Goal: Task Accomplishment & Management: Manage account settings

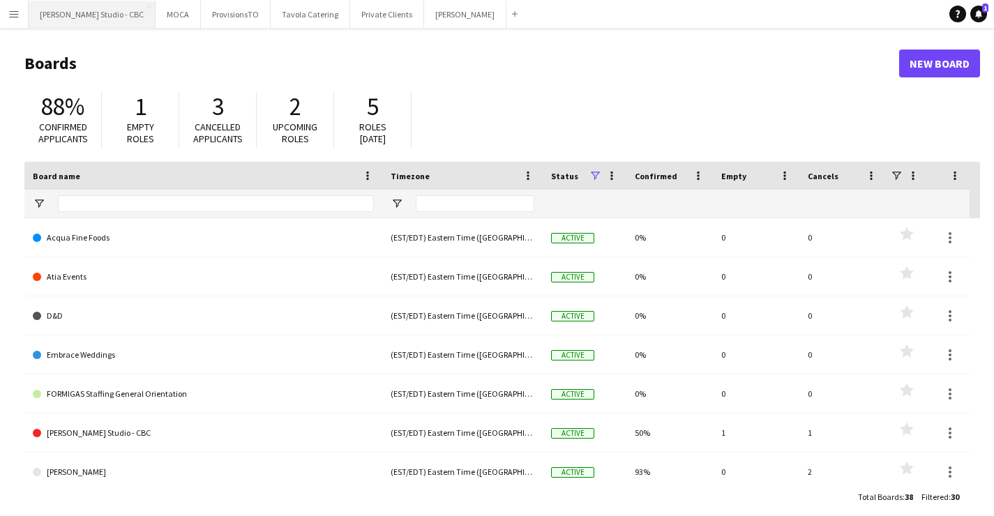
click at [91, 12] on button "Glenn Gould Studio - CBC Close" at bounding box center [92, 14] width 127 height 27
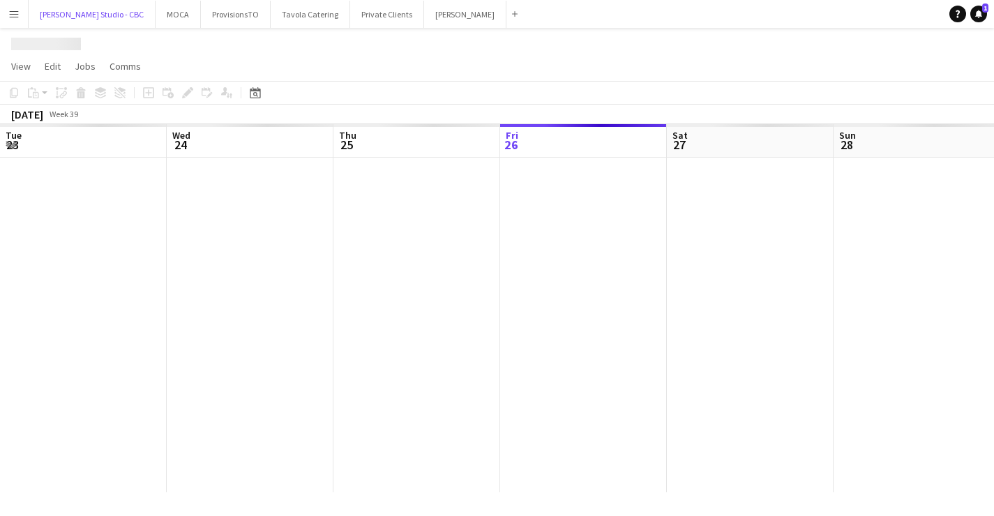
scroll to position [0, 334]
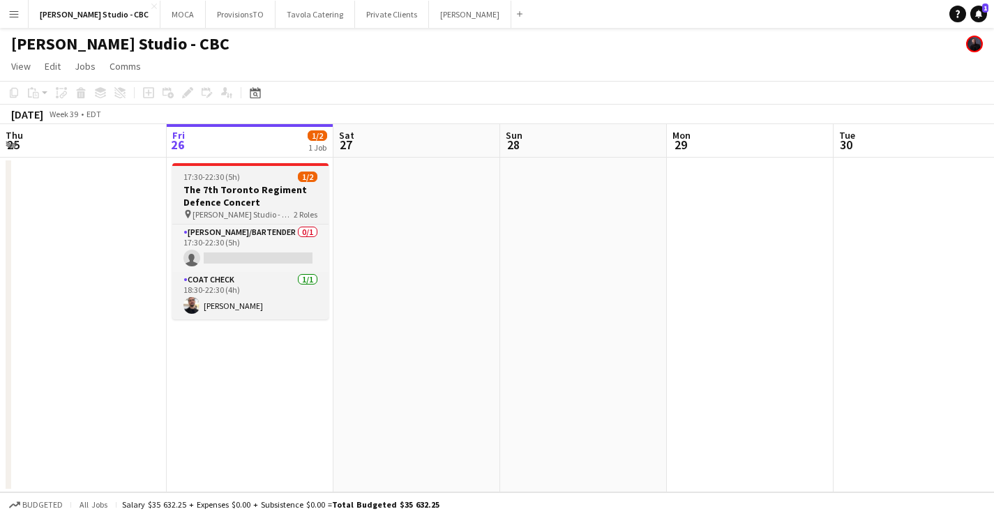
click at [235, 186] on h3 "The 7th Toronto Regiment Defence Concert" at bounding box center [250, 196] width 156 height 25
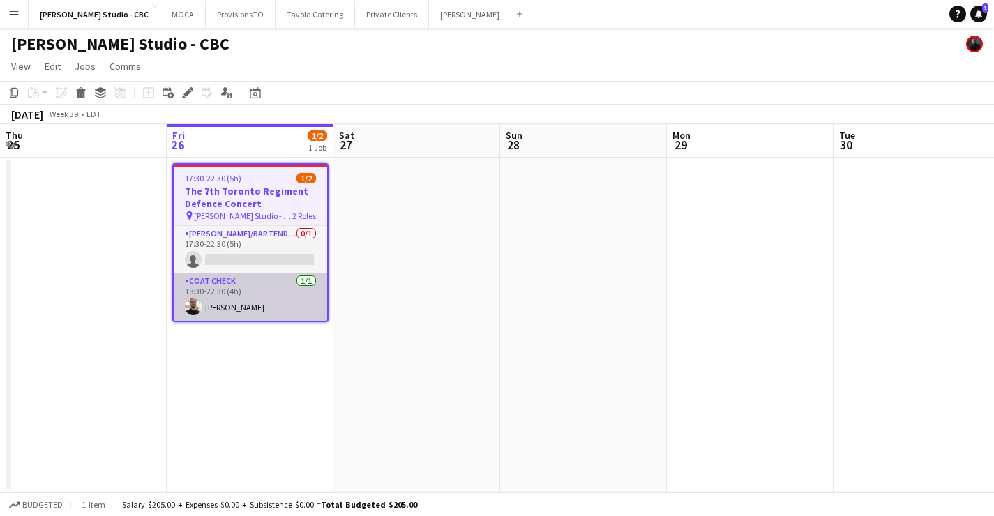
click at [240, 304] on app-card-role "Coat Check 1/1 18:30-22:30 (4h) Murilo Marques" at bounding box center [251, 297] width 154 height 47
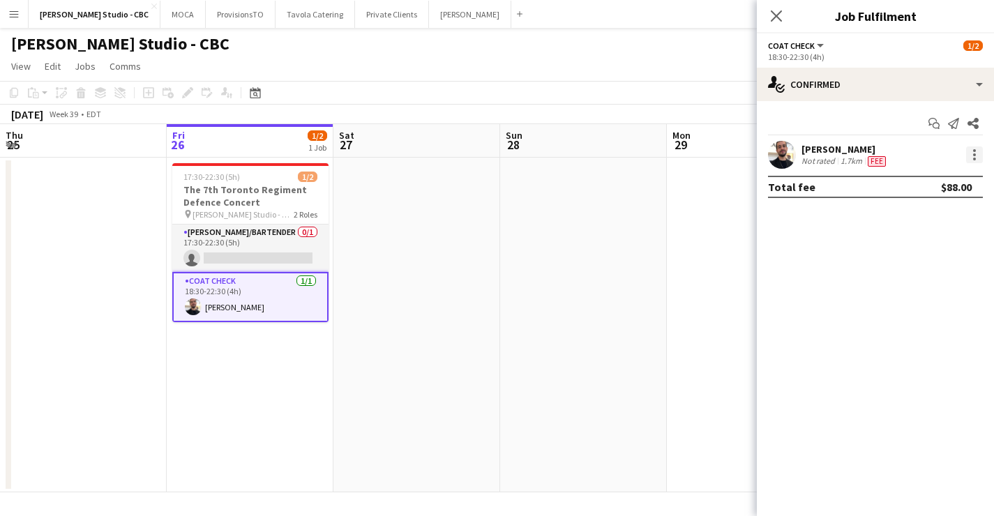
click at [974, 147] on div at bounding box center [974, 155] width 17 height 17
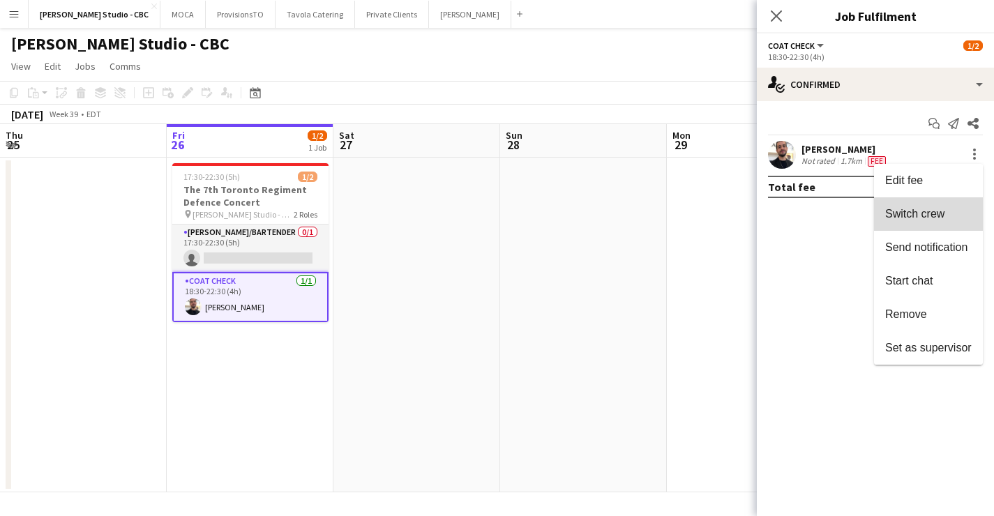
click at [918, 211] on span "Switch crew" at bounding box center [915, 214] width 59 height 12
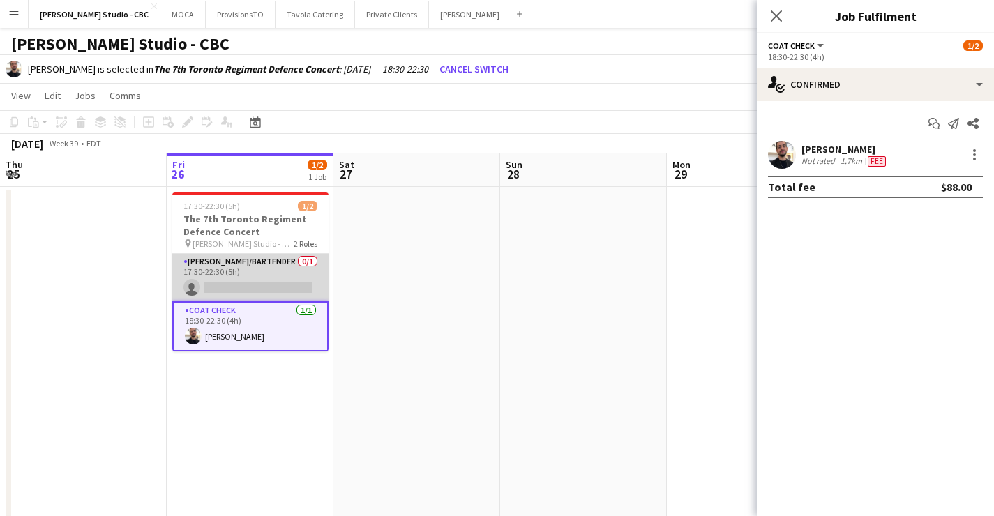
click at [263, 267] on app-card-role "Usher/Bartender 0/1 17:30-22:30 (5h) single-neutral-actions" at bounding box center [250, 277] width 156 height 47
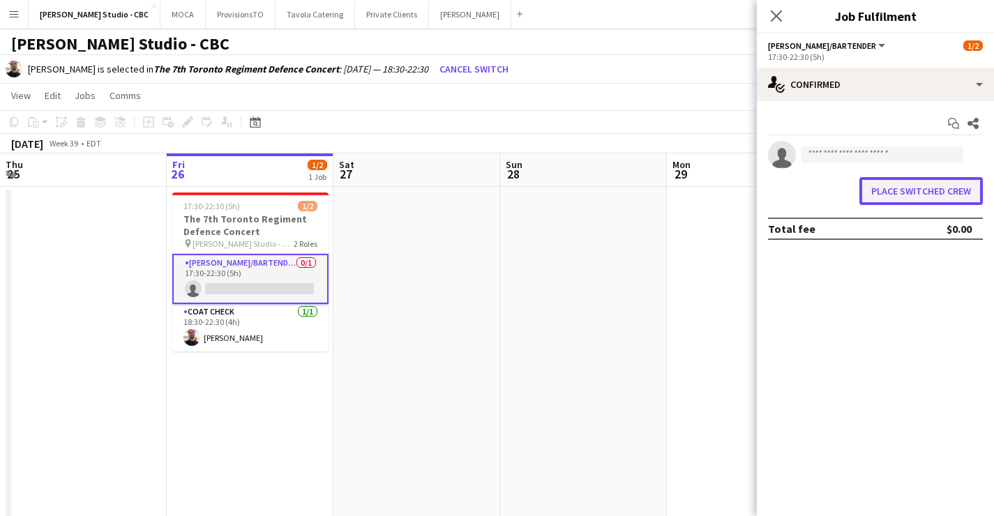
click at [922, 193] on button "Place switched crew" at bounding box center [922, 191] width 124 height 28
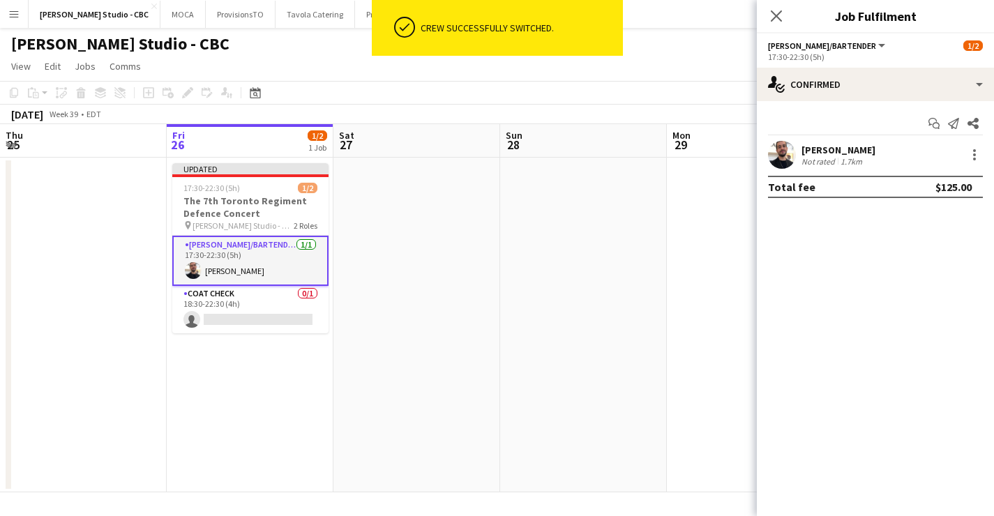
click at [587, 225] on app-date-cell at bounding box center [583, 325] width 167 height 335
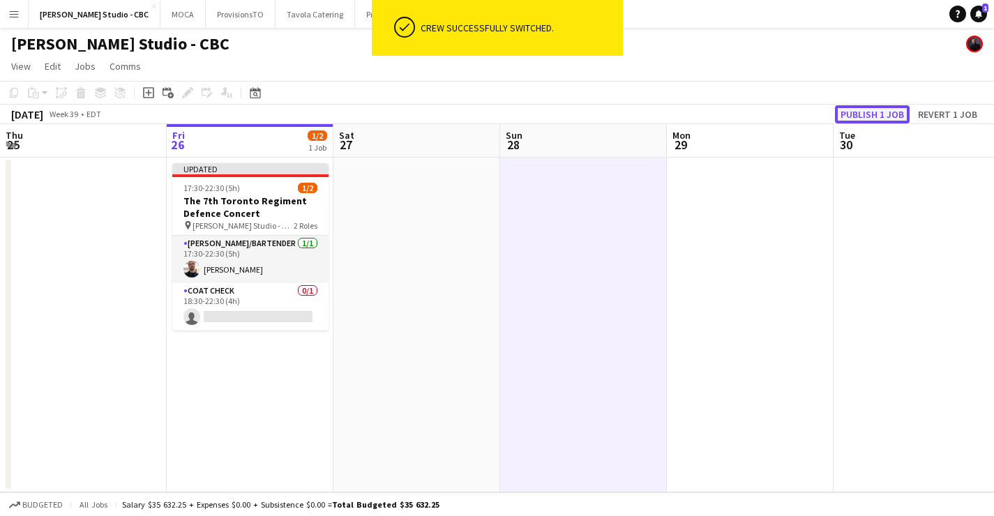
click at [865, 110] on button "Publish 1 job" at bounding box center [872, 114] width 75 height 18
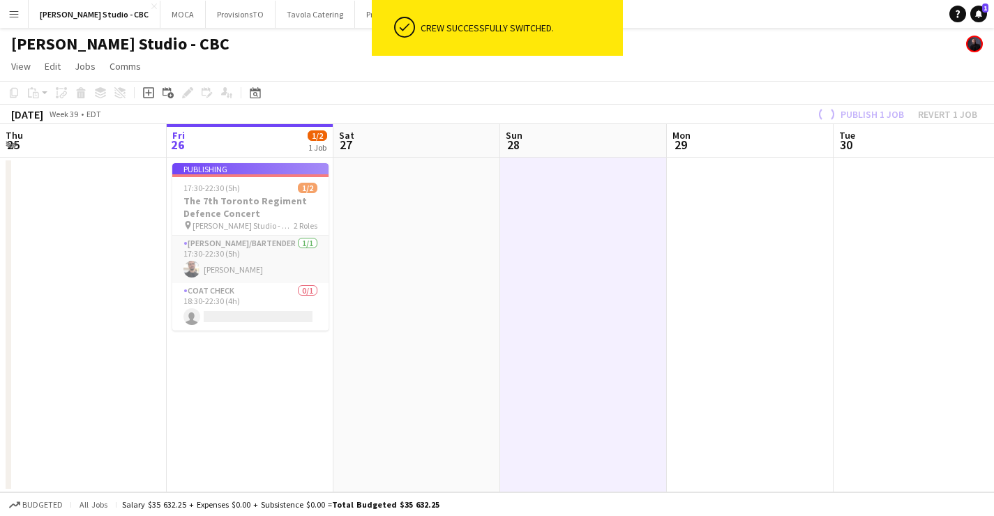
click at [257, 255] on app-job-card "Publishing 17:30-22:30 (5h) 1/2 The 7th Toronto Regiment Defence Concert pin Gl…" at bounding box center [250, 246] width 156 height 167
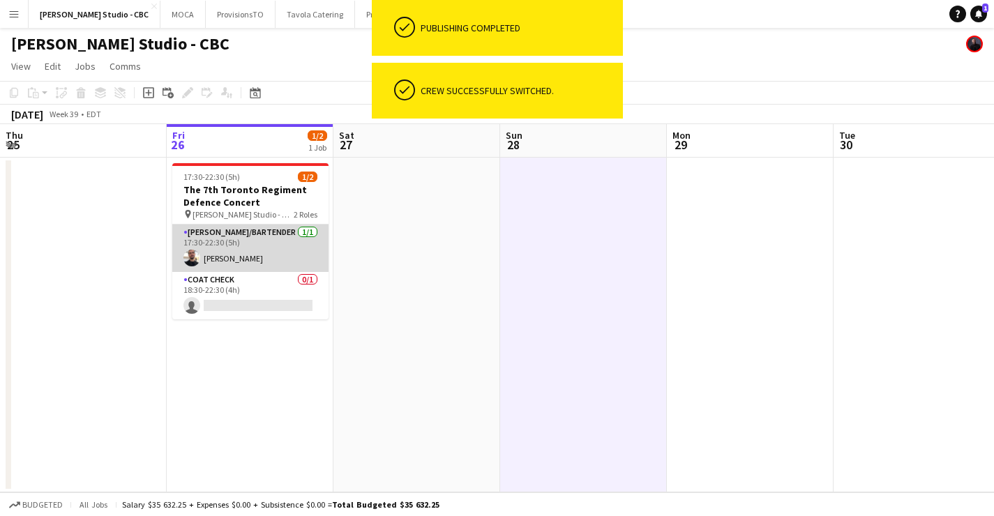
click at [190, 252] on app-user-avatar at bounding box center [192, 258] width 17 height 17
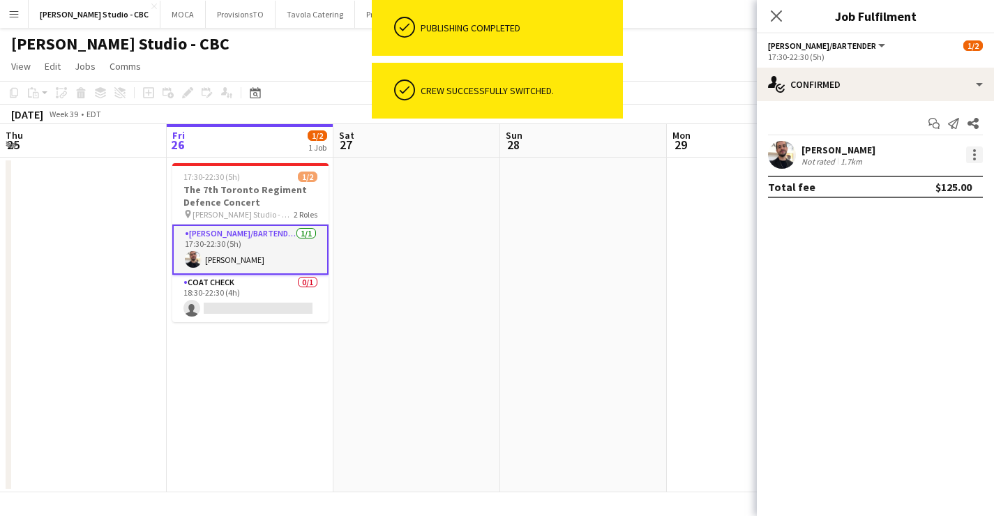
click at [971, 153] on div at bounding box center [974, 155] width 17 height 17
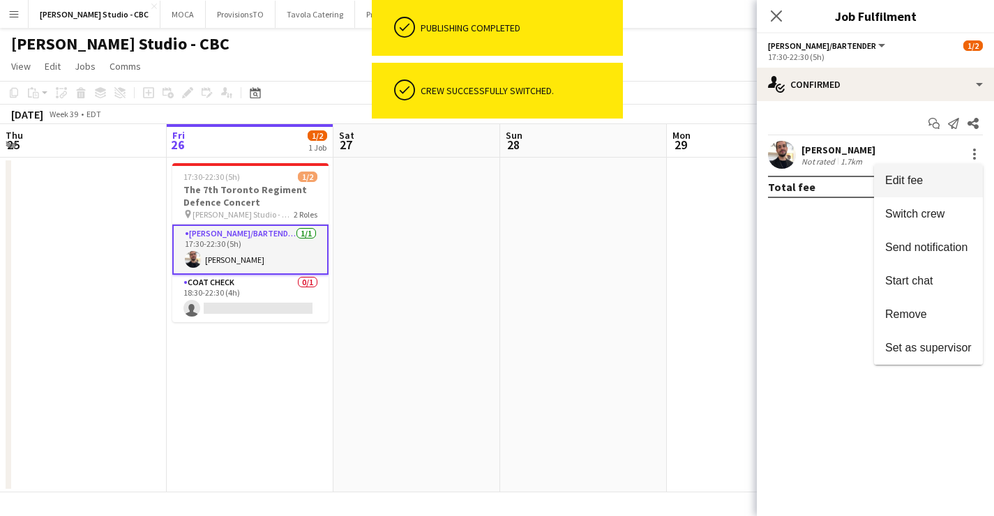
click at [932, 177] on span "Edit fee" at bounding box center [929, 180] width 87 height 13
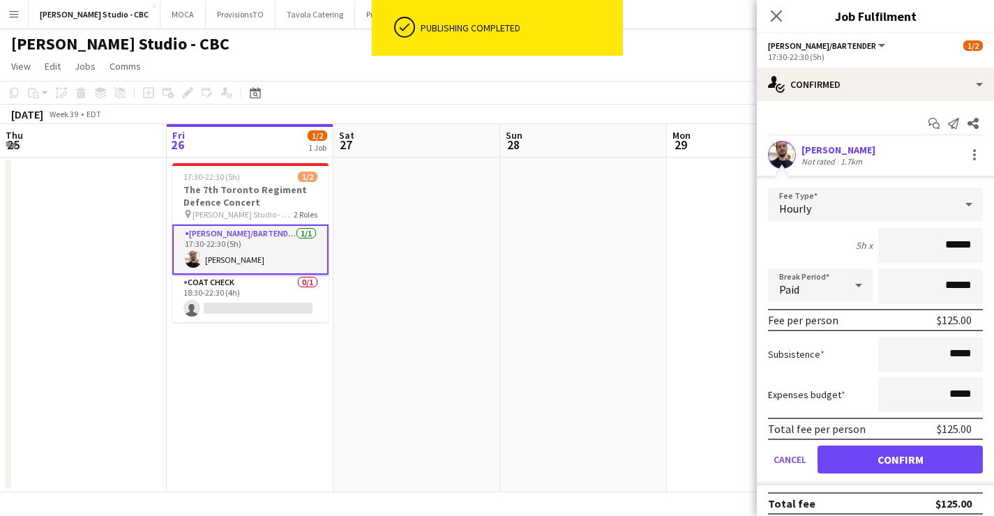
click at [610, 249] on app-date-cell at bounding box center [583, 325] width 167 height 335
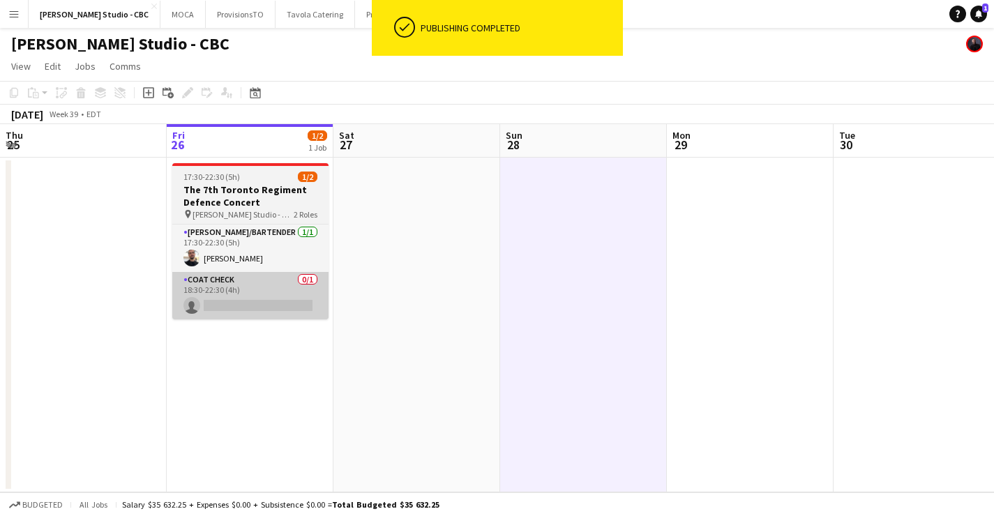
click at [218, 300] on app-card-role "Coat Check 0/1 18:30-22:30 (4h) single-neutral-actions" at bounding box center [250, 295] width 156 height 47
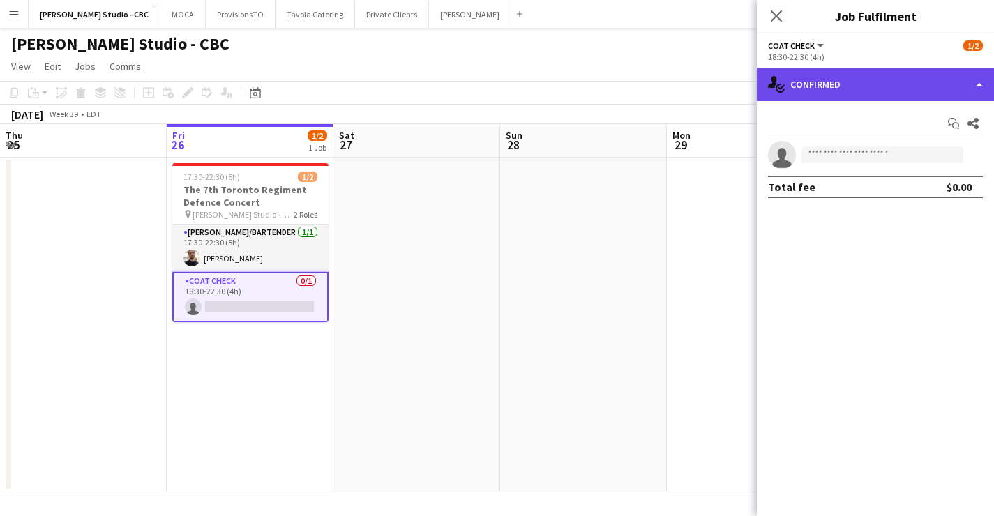
click at [855, 94] on div "single-neutral-actions-check-2 Confirmed" at bounding box center [875, 84] width 237 height 33
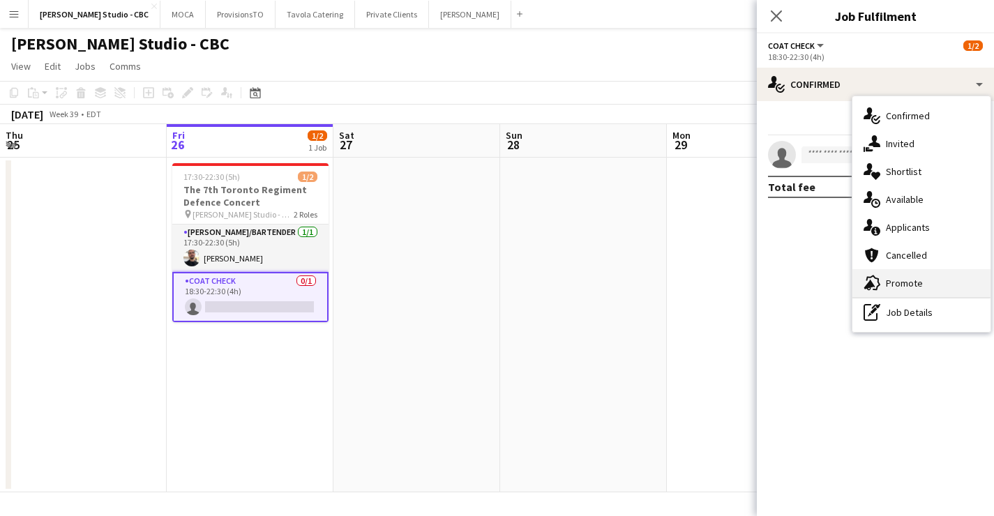
click at [901, 279] on span "Promote" at bounding box center [904, 283] width 37 height 13
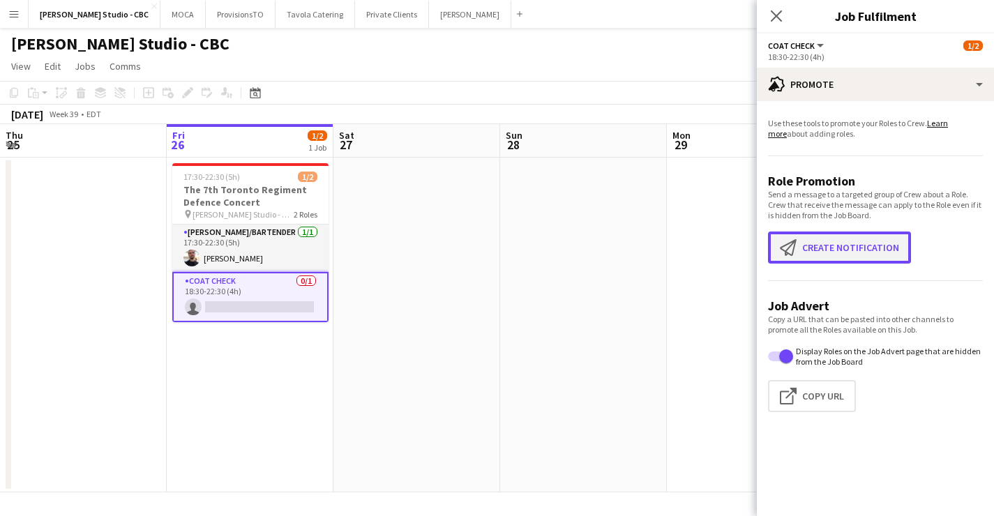
click at [838, 244] on button "Create notification Create notification" at bounding box center [839, 248] width 143 height 32
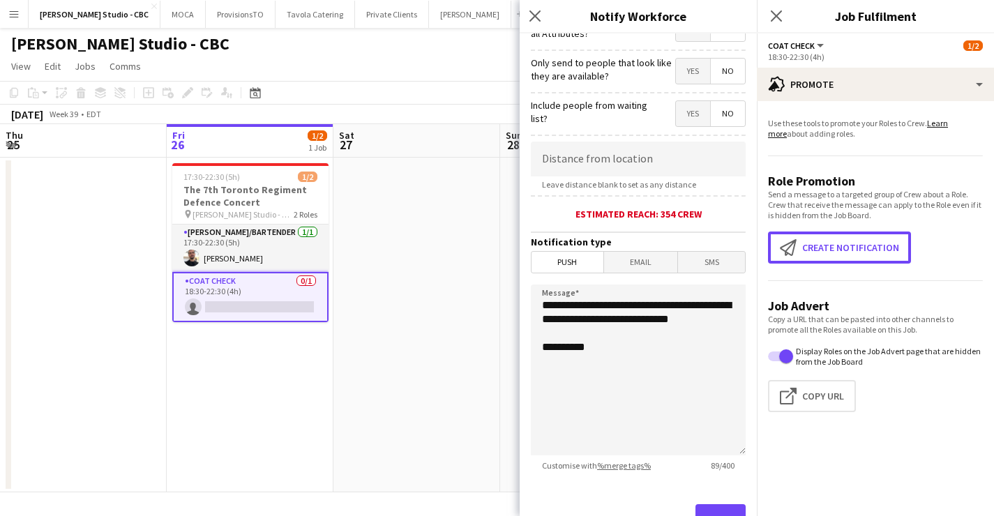
scroll to position [255, 0]
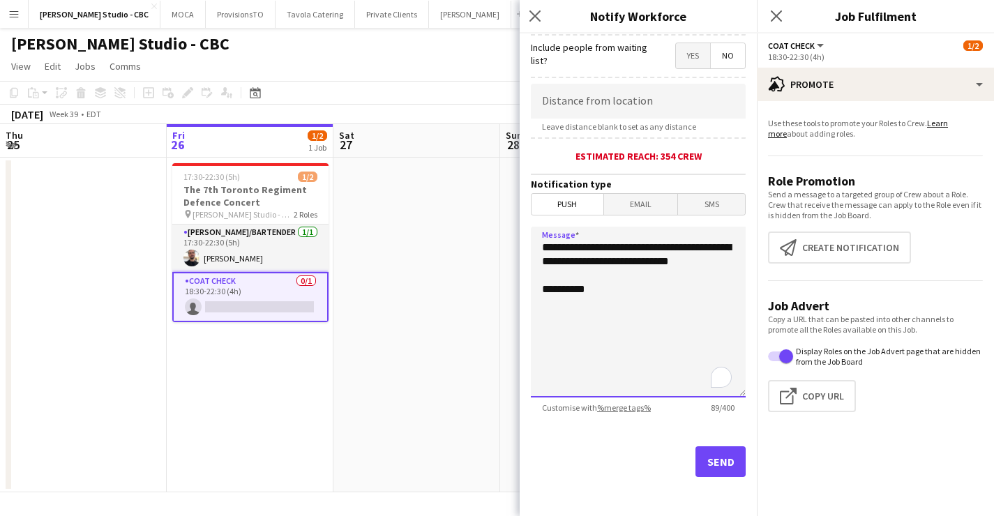
drag, startPoint x: 629, startPoint y: 245, endPoint x: 667, endPoint y: 274, distance: 48.3
click at [667, 274] on textarea "**********" at bounding box center [638, 312] width 215 height 171
paste textarea "**********"
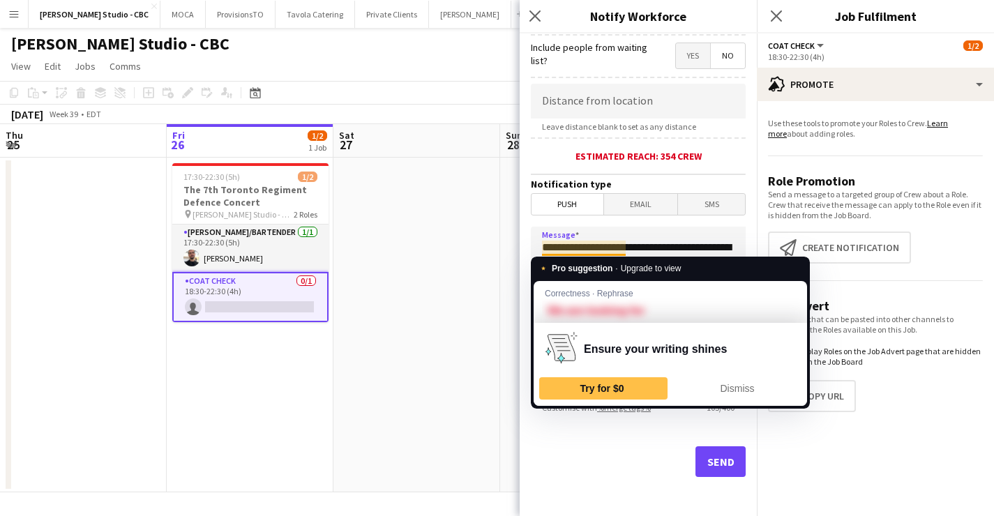
drag, startPoint x: 626, startPoint y: 247, endPoint x: 495, endPoint y: 247, distance: 131.2
click at [495, 247] on body "Menu Boards Boards Boards All jobs Status Workforce Workforce My Workforce Recr…" at bounding box center [497, 258] width 994 height 516
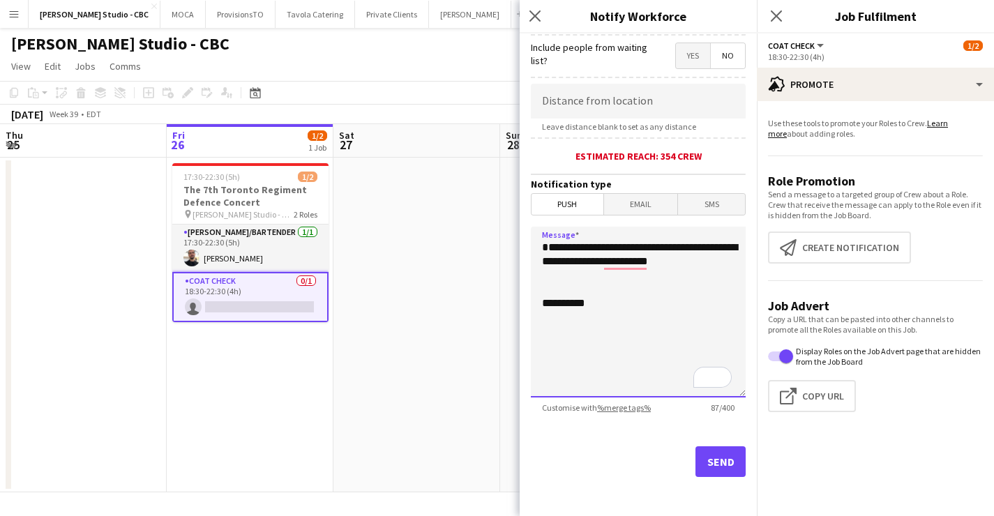
scroll to position [0, 0]
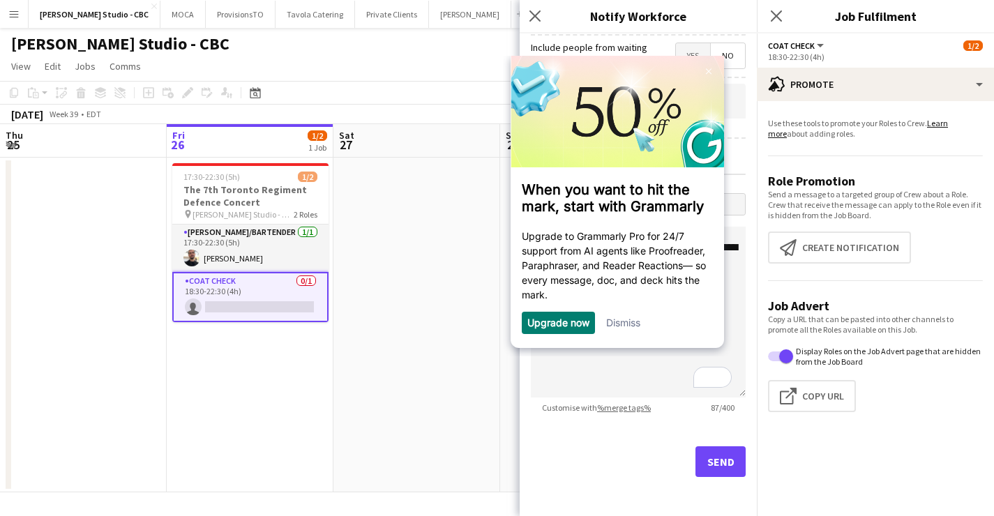
click at [625, 326] on link "Dismiss" at bounding box center [623, 322] width 34 height 12
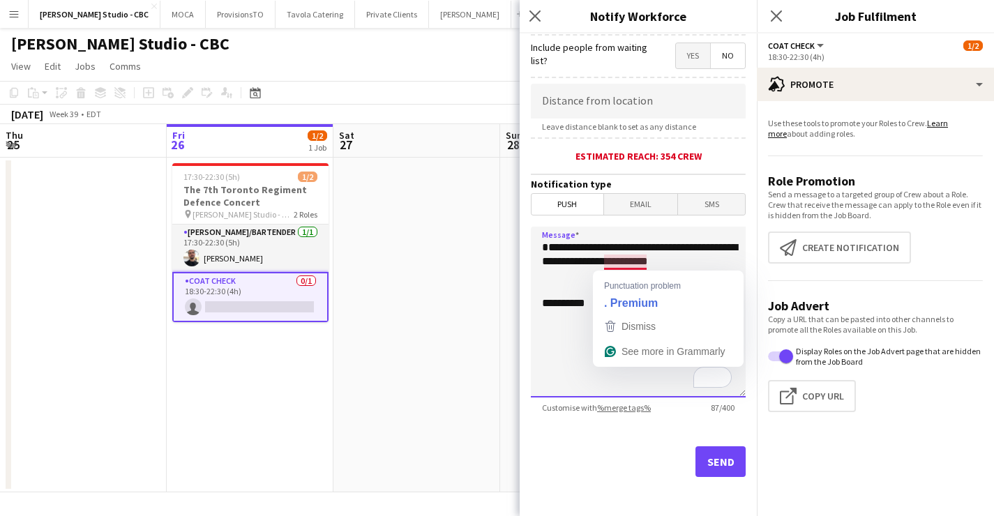
click at [634, 267] on textarea "**********" at bounding box center [638, 312] width 215 height 171
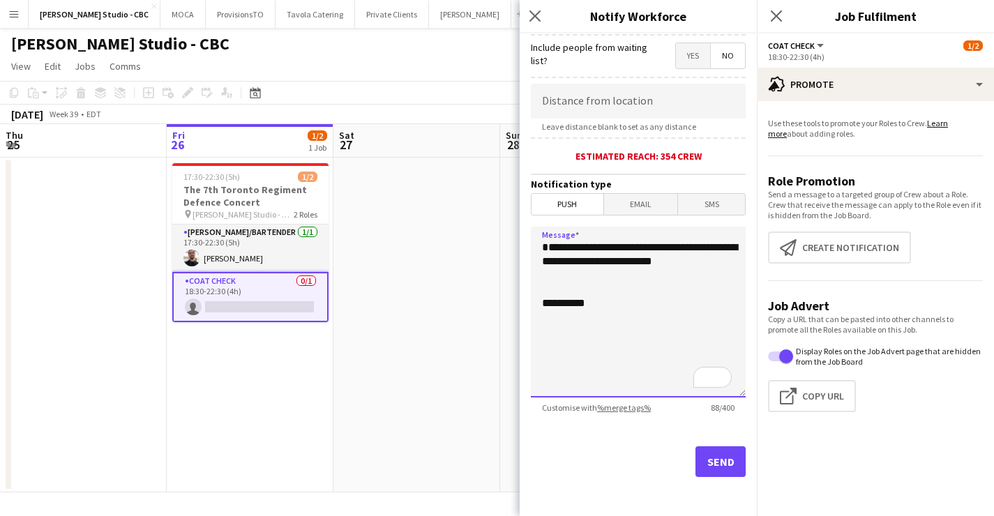
click at [609, 262] on textarea "**********" at bounding box center [638, 312] width 215 height 171
click at [634, 257] on textarea "**********" at bounding box center [638, 312] width 215 height 171
type textarea "**********"
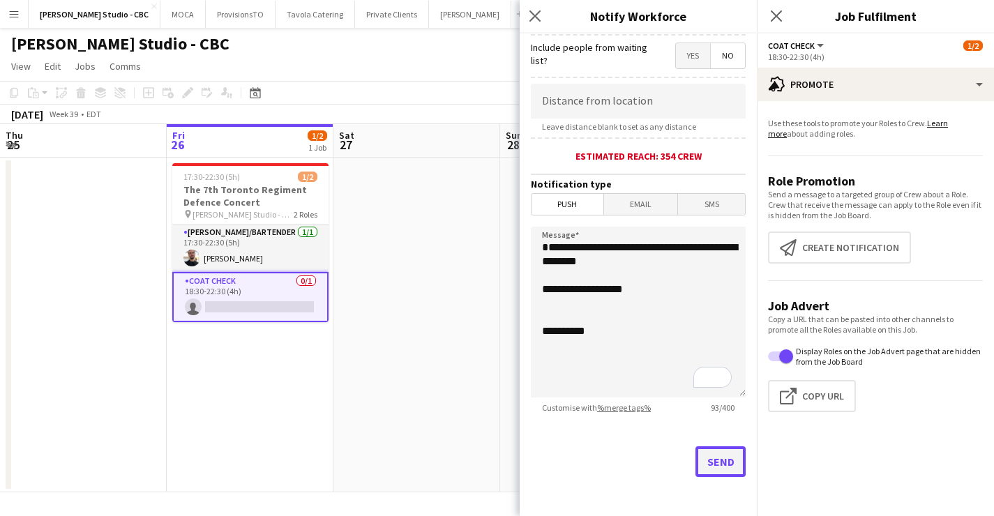
click at [715, 454] on button "Send" at bounding box center [721, 462] width 50 height 31
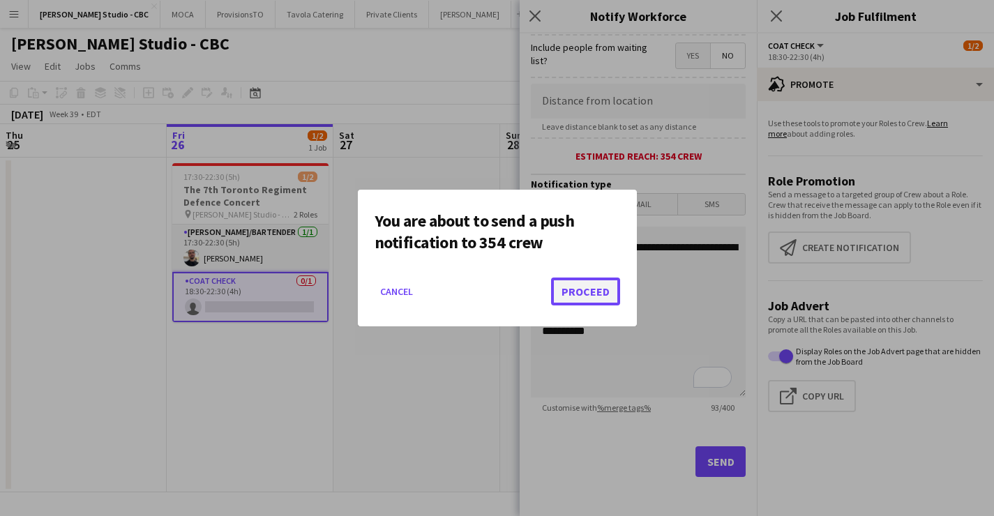
click at [591, 289] on button "Proceed" at bounding box center [585, 292] width 69 height 28
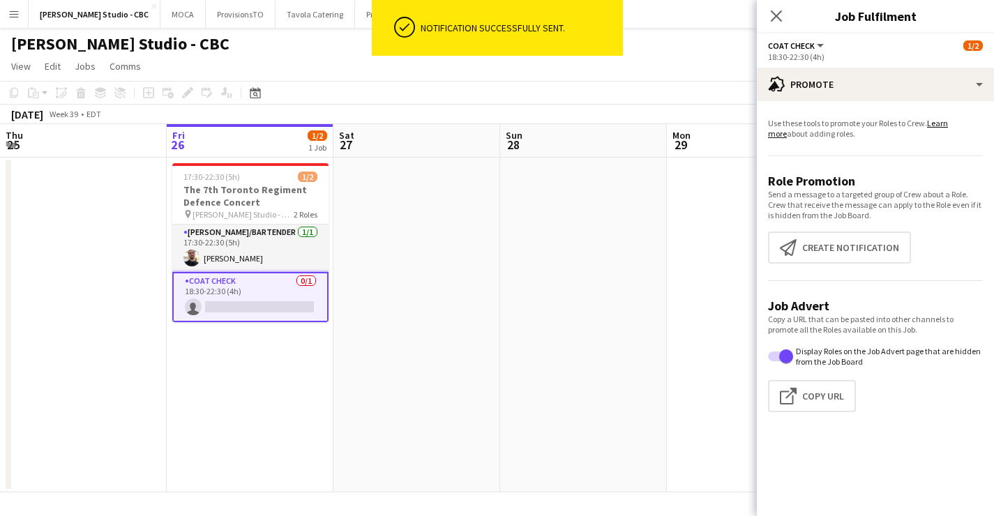
click at [503, 401] on app-date-cell at bounding box center [583, 325] width 167 height 335
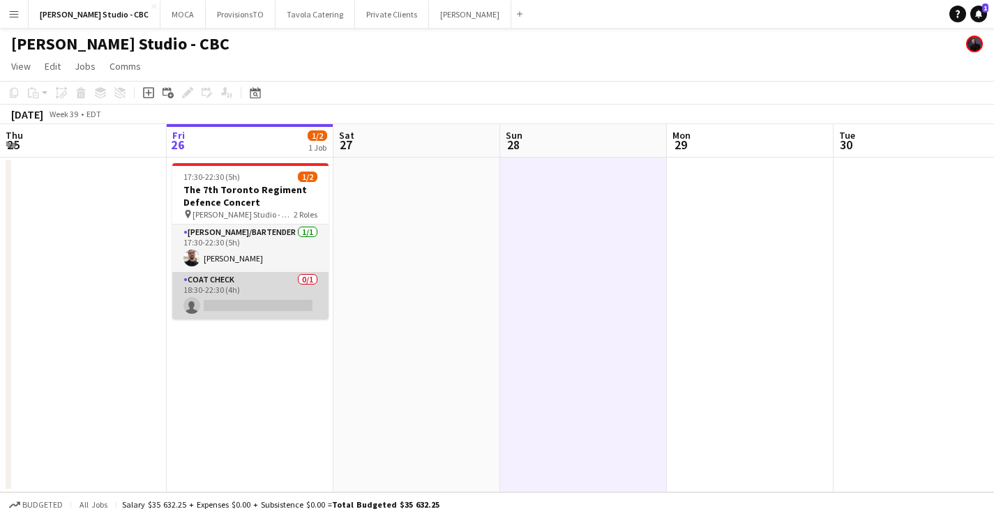
click at [228, 292] on app-card-role "Coat Check 0/1 18:30-22:30 (4h) single-neutral-actions" at bounding box center [250, 295] width 156 height 47
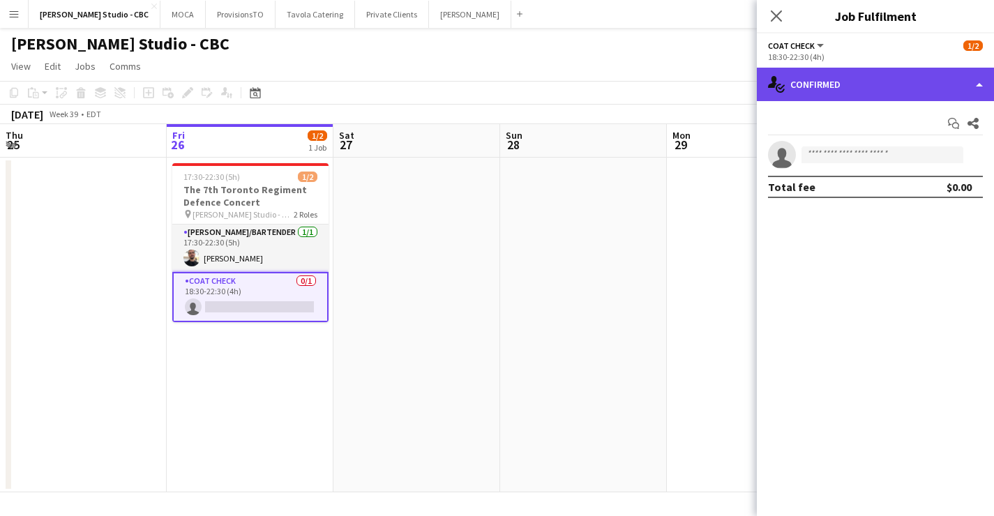
click at [888, 91] on div "single-neutral-actions-check-2 Confirmed" at bounding box center [875, 84] width 237 height 33
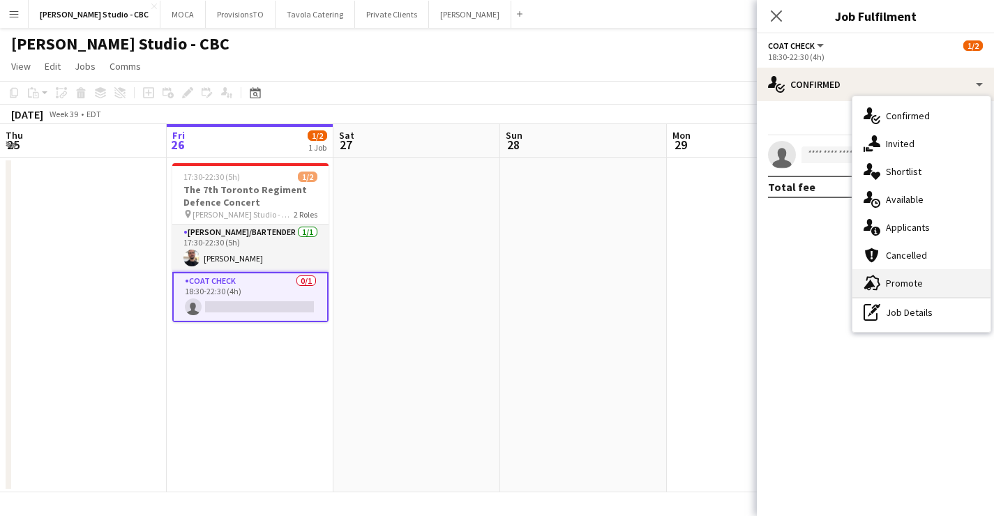
click at [910, 279] on span "Promote" at bounding box center [904, 283] width 37 height 13
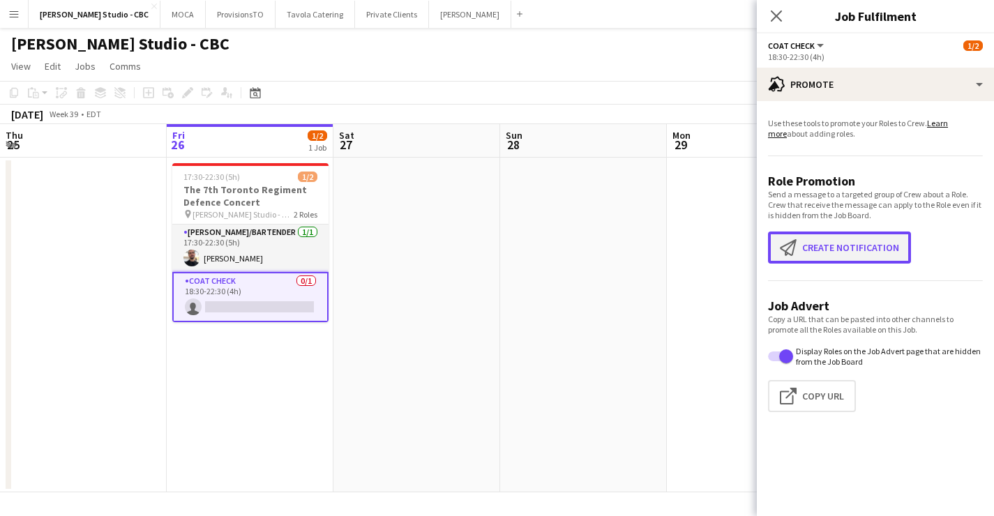
click at [836, 245] on button "Create notification Create notification" at bounding box center [839, 248] width 143 height 32
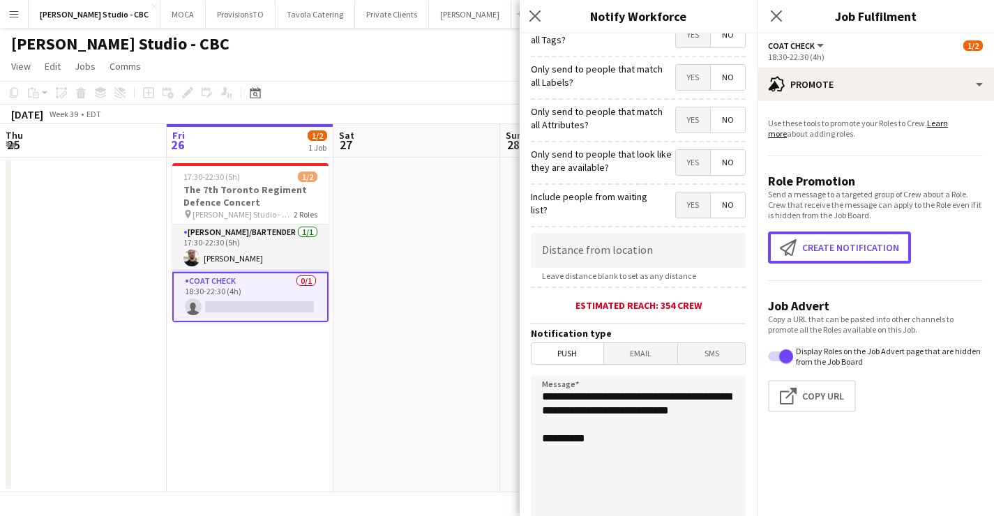
scroll to position [122, 0]
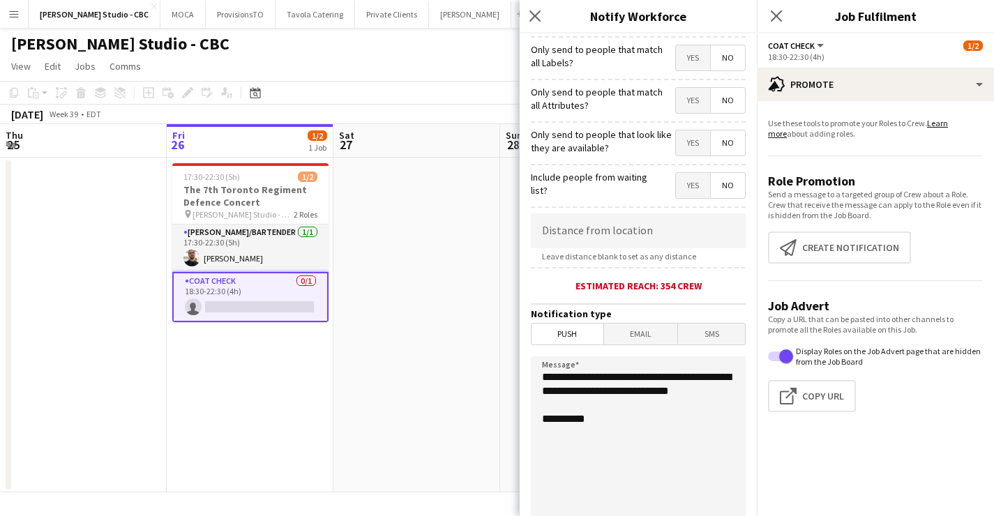
click at [659, 331] on span "Email" at bounding box center [641, 334] width 74 height 21
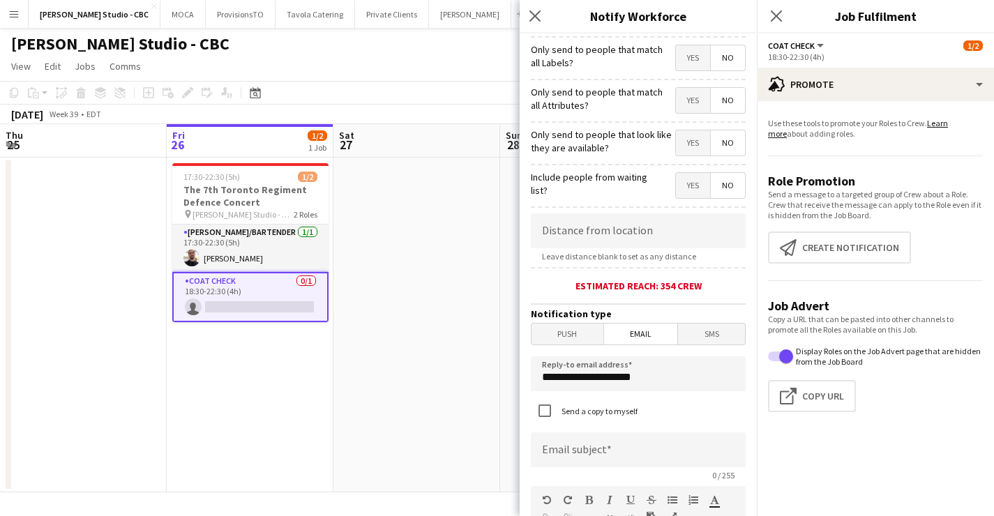
scroll to position [256, 0]
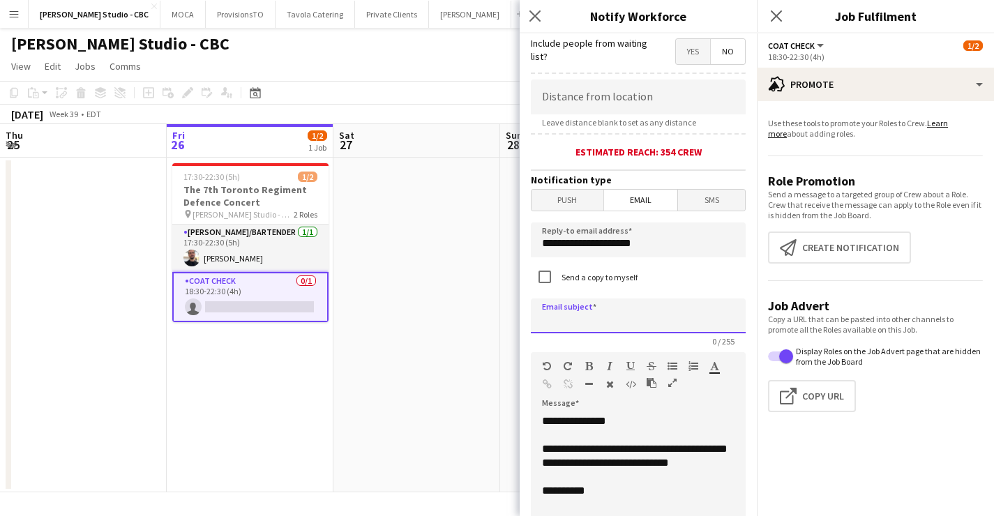
click at [597, 322] on input at bounding box center [638, 316] width 215 height 35
click at [569, 323] on input "**********" at bounding box center [638, 316] width 215 height 35
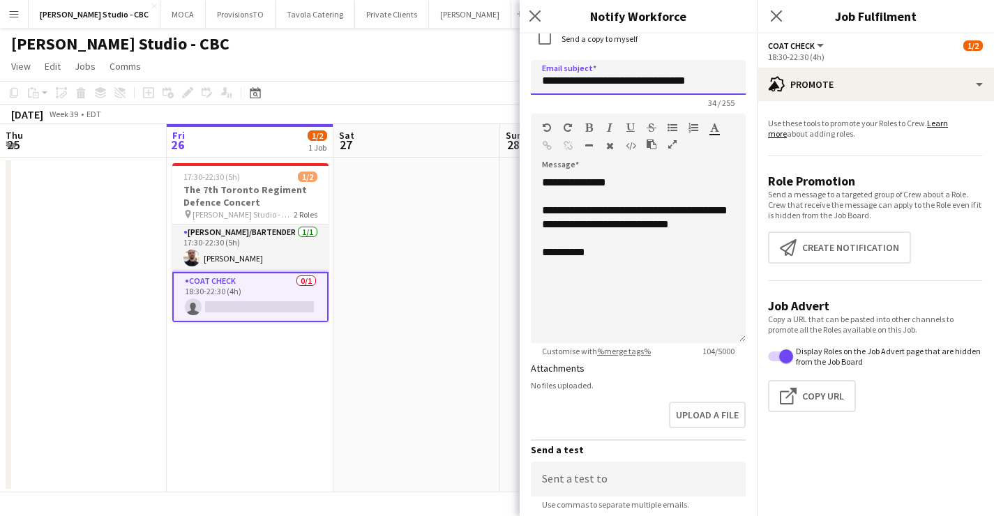
scroll to position [493, 0]
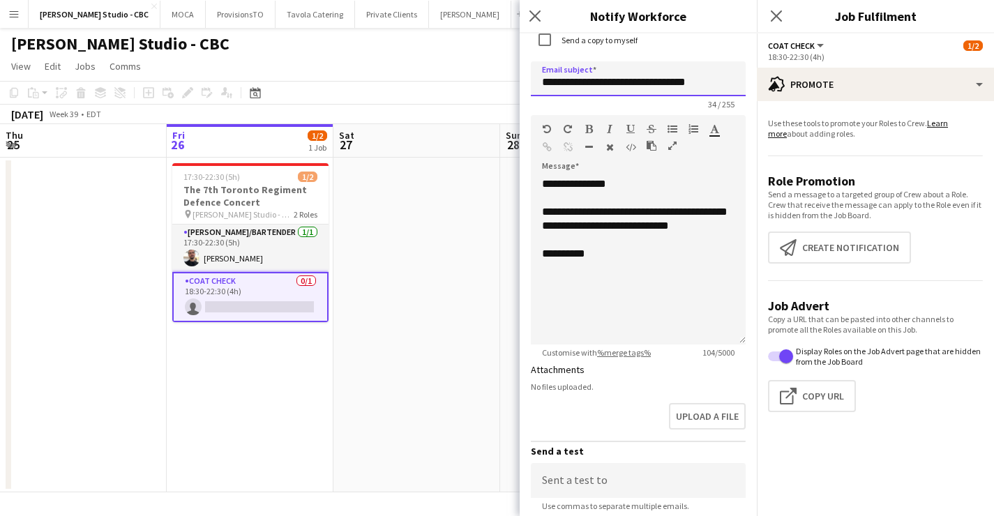
type input "**********"
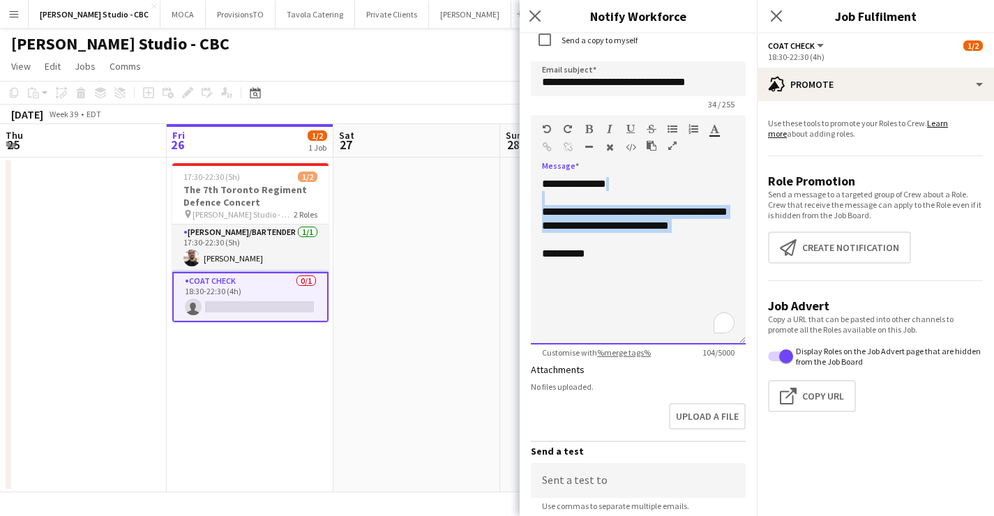
drag, startPoint x: 620, startPoint y: 250, endPoint x: 528, endPoint y: 201, distance: 103.6
click at [528, 201] on form "**********" at bounding box center [638, 99] width 237 height 1118
paste div "To enrich screen reader interactions, please activate Accessibility in Grammarl…"
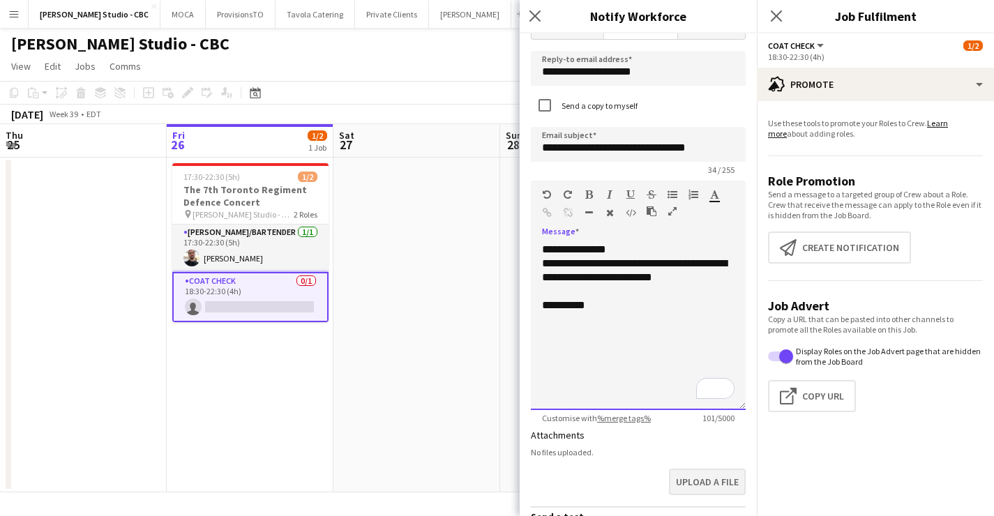
scroll to position [625, 0]
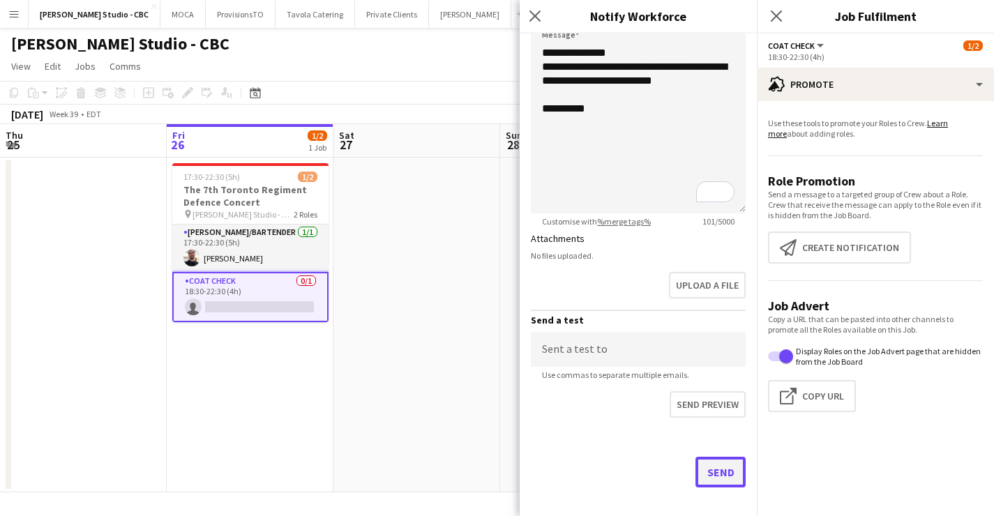
click at [717, 472] on button "Send" at bounding box center [721, 472] width 50 height 31
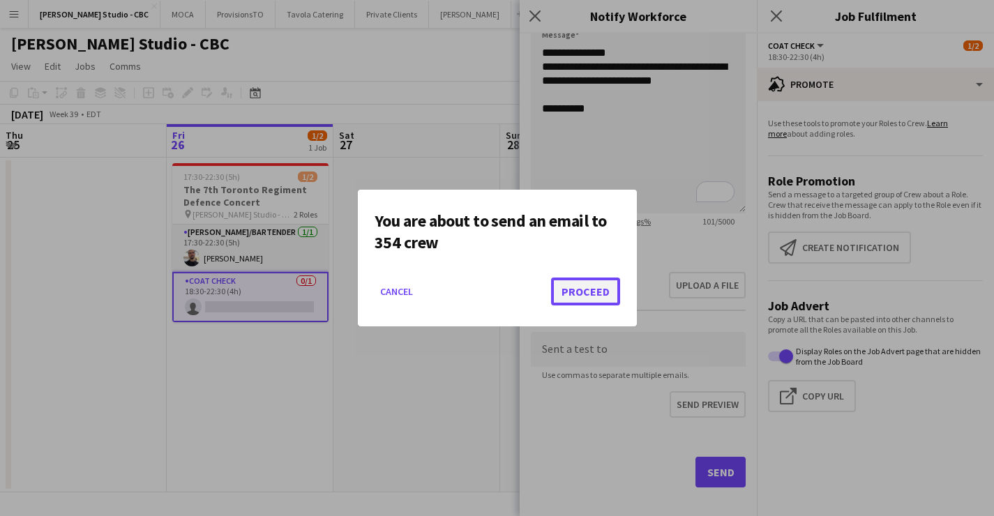
click at [590, 289] on button "Proceed" at bounding box center [585, 292] width 69 height 28
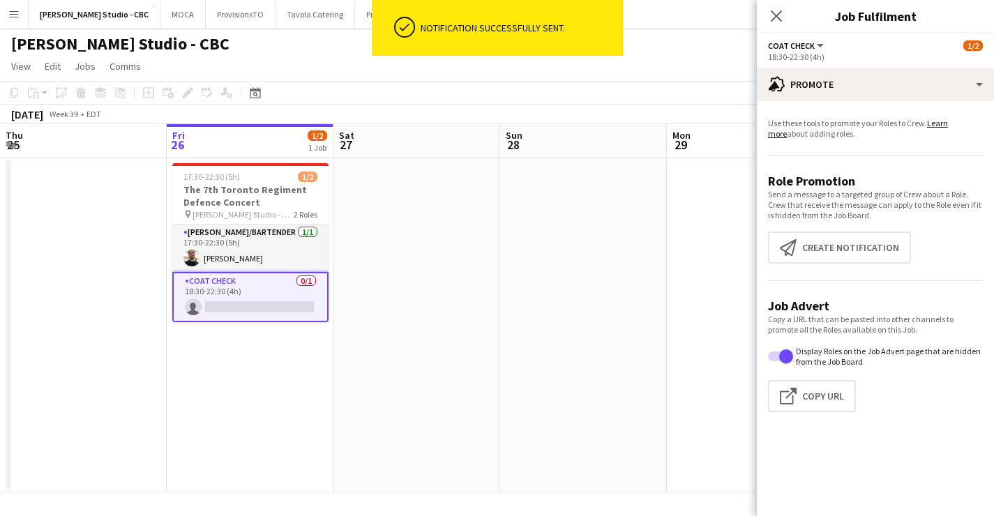
click at [481, 272] on app-date-cell at bounding box center [417, 325] width 167 height 335
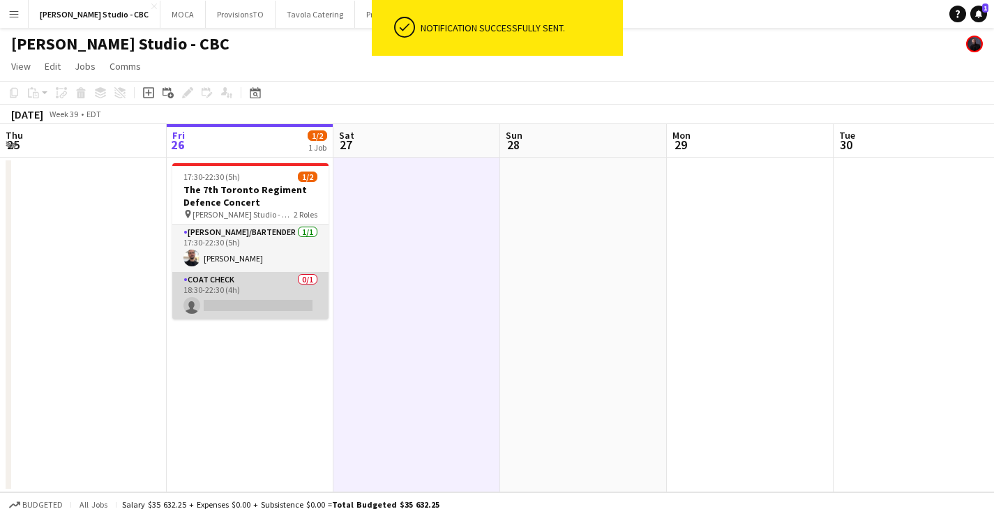
click at [300, 285] on app-card-role "Coat Check 0/1 18:30-22:30 (4h) single-neutral-actions" at bounding box center [250, 295] width 156 height 47
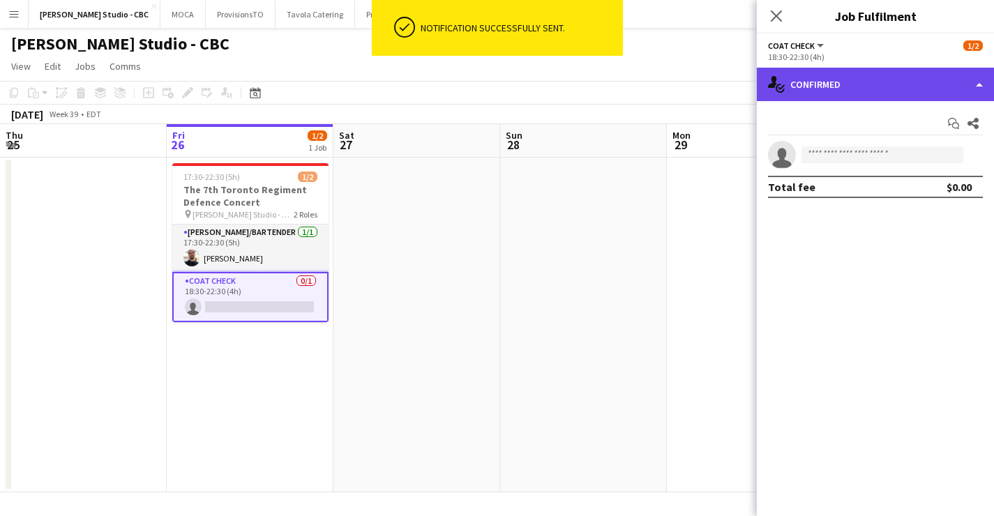
click at [842, 92] on div "single-neutral-actions-check-2 Confirmed" at bounding box center [875, 84] width 237 height 33
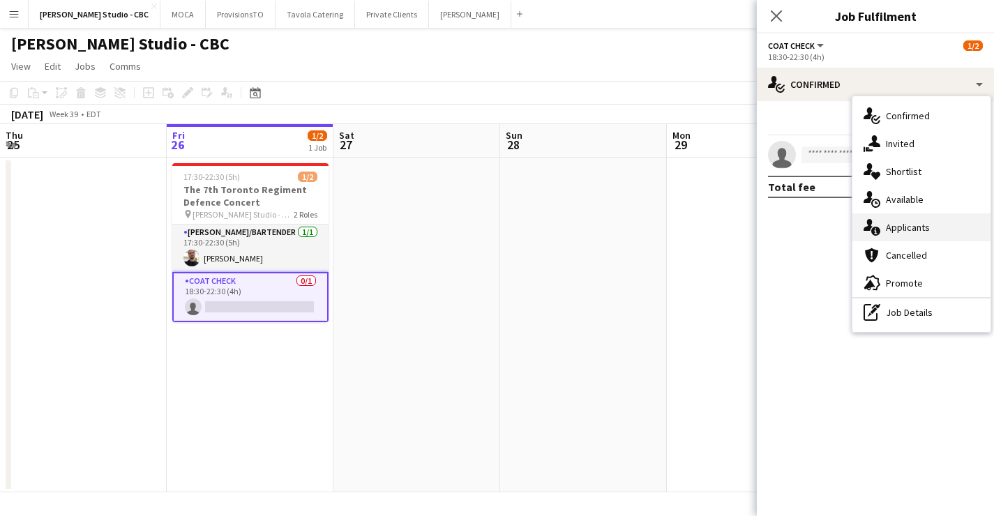
click at [895, 227] on span "Applicants" at bounding box center [908, 227] width 44 height 13
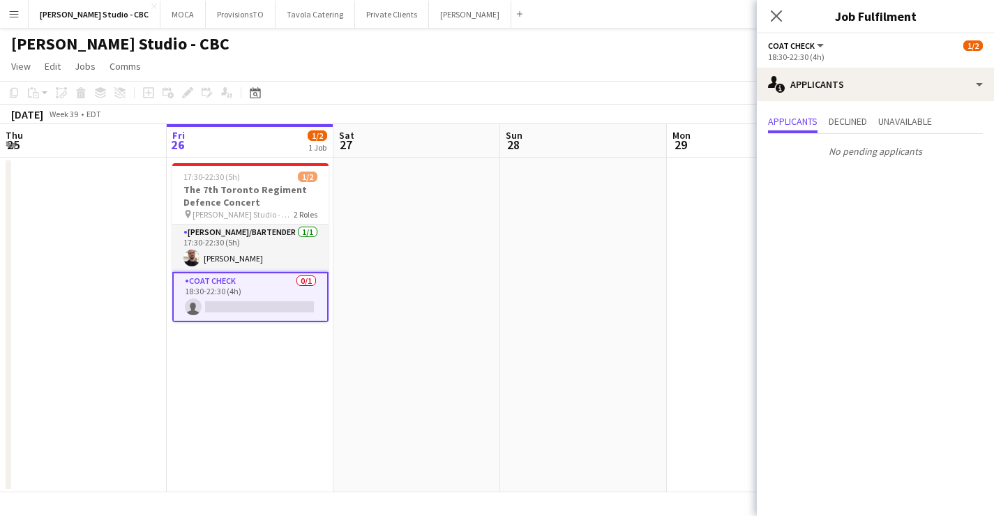
click at [585, 246] on app-date-cell at bounding box center [583, 325] width 167 height 335
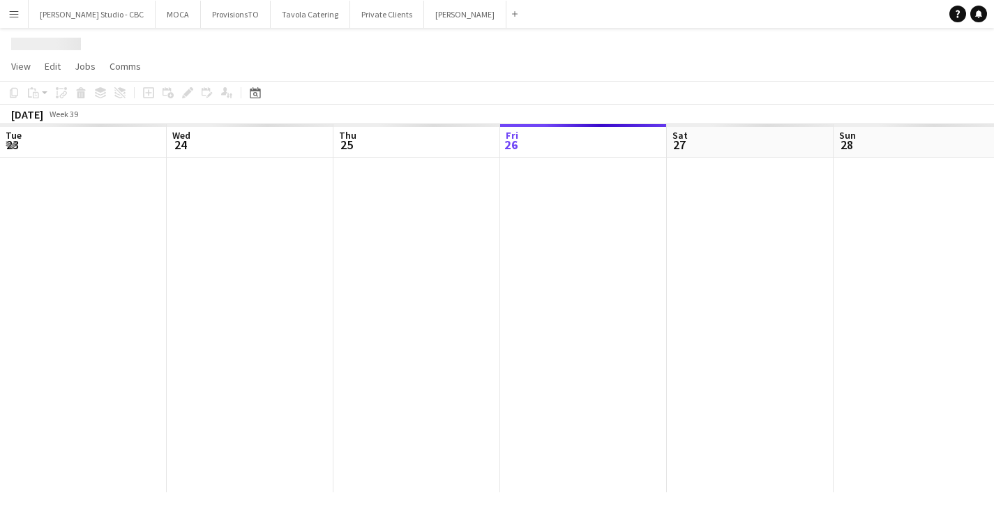
scroll to position [0, 334]
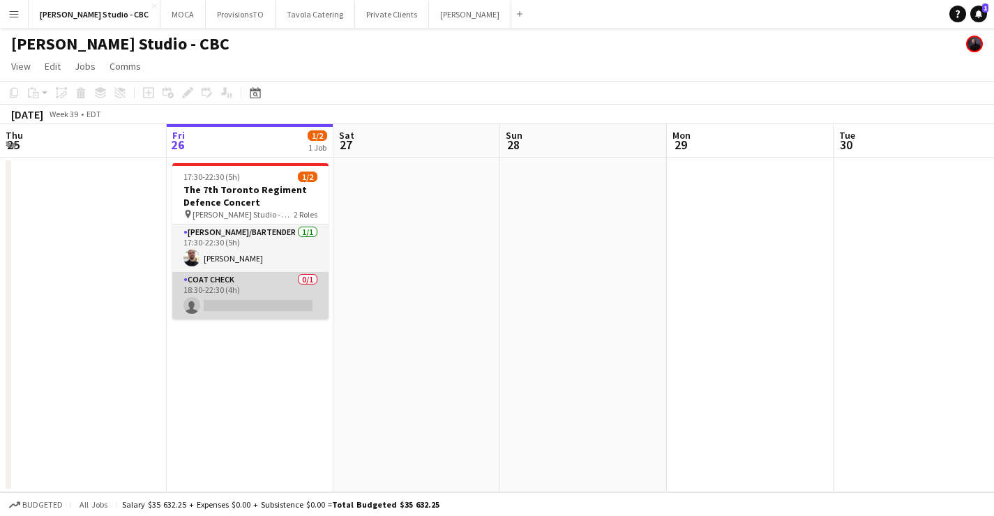
click at [272, 292] on app-card-role "Coat Check 0/1 18:30-22:30 (4h) single-neutral-actions" at bounding box center [250, 295] width 156 height 47
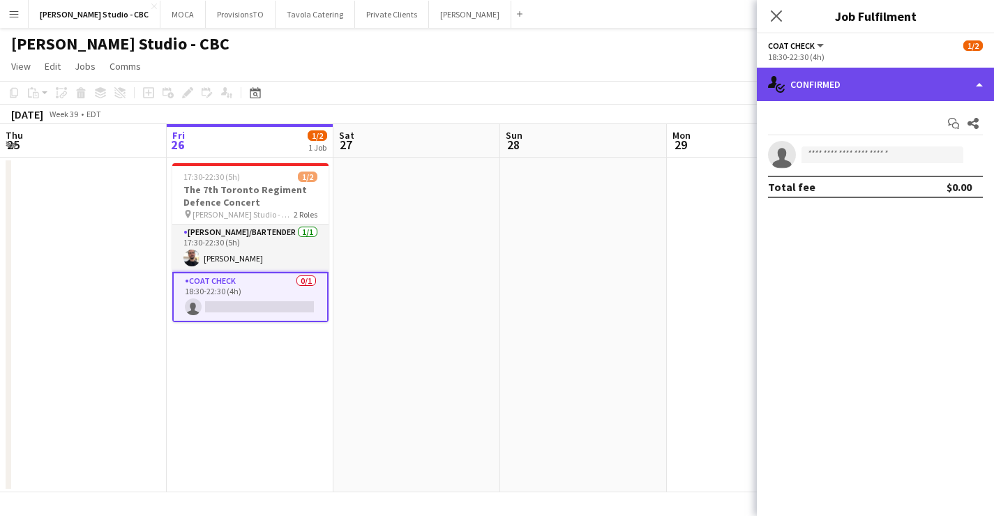
click at [828, 81] on div "single-neutral-actions-check-2 Confirmed" at bounding box center [875, 84] width 237 height 33
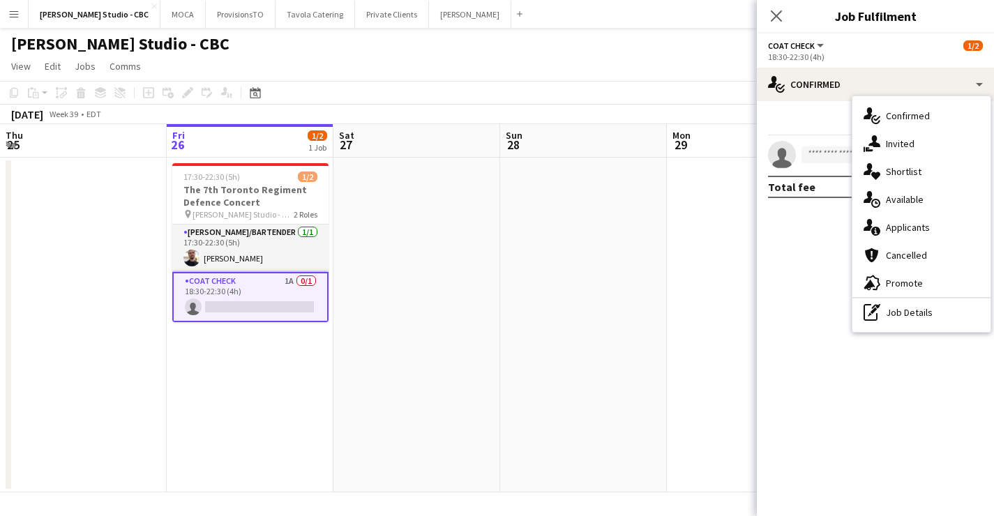
click at [718, 240] on app-date-cell at bounding box center [750, 325] width 167 height 335
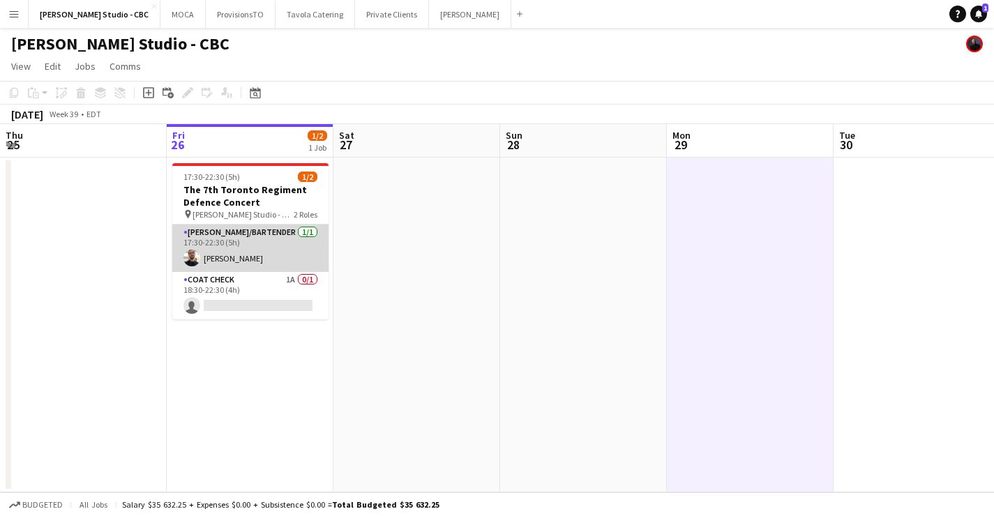
click at [253, 251] on app-card-role "[PERSON_NAME]/Bartender [DATE] 17:30-22:30 (5h) [PERSON_NAME]" at bounding box center [250, 248] width 156 height 47
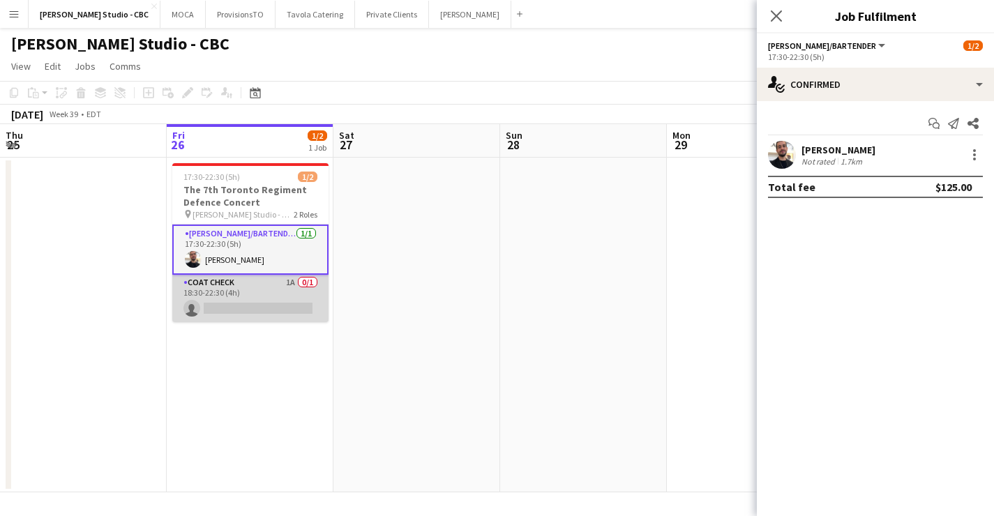
click at [251, 290] on app-card-role "Coat Check 1A 0/1 18:30-22:30 (4h) single-neutral-actions" at bounding box center [250, 298] width 156 height 47
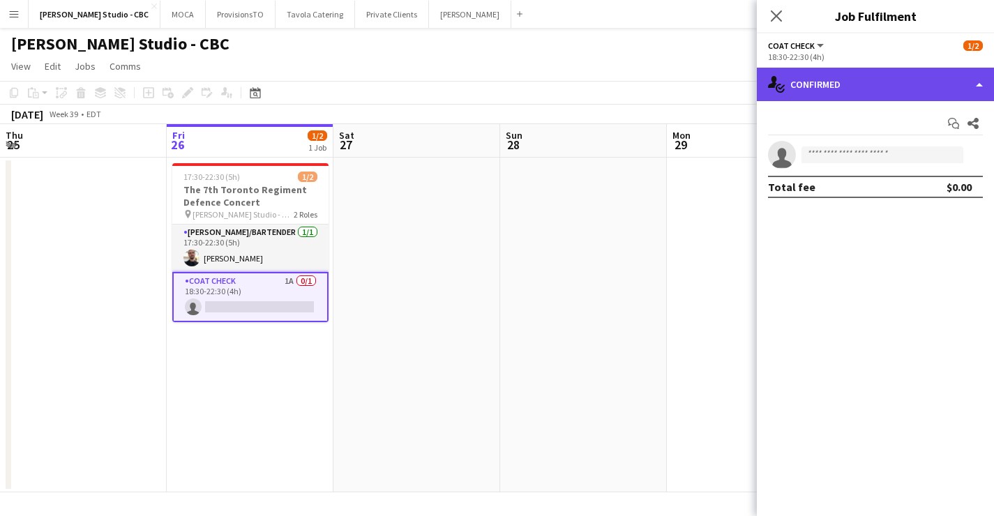
click at [891, 90] on div "single-neutral-actions-check-2 Confirmed" at bounding box center [875, 84] width 237 height 33
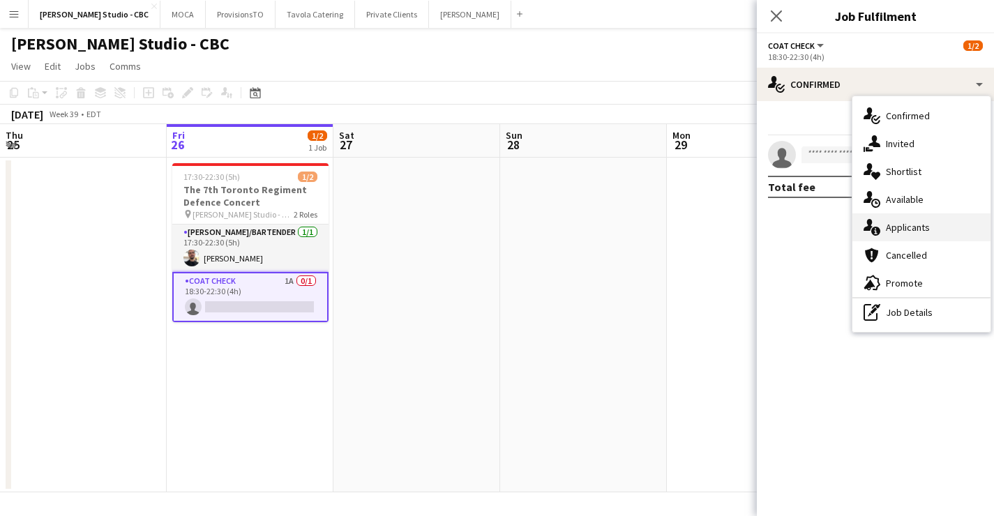
click at [904, 227] on span "Applicants" at bounding box center [908, 227] width 44 height 13
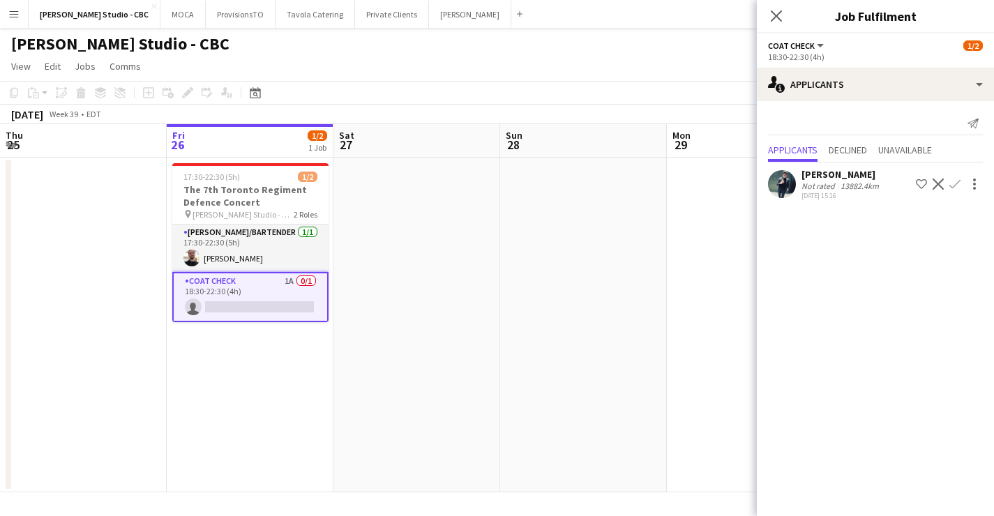
click at [957, 182] on app-icon "Confirm" at bounding box center [955, 184] width 11 height 11
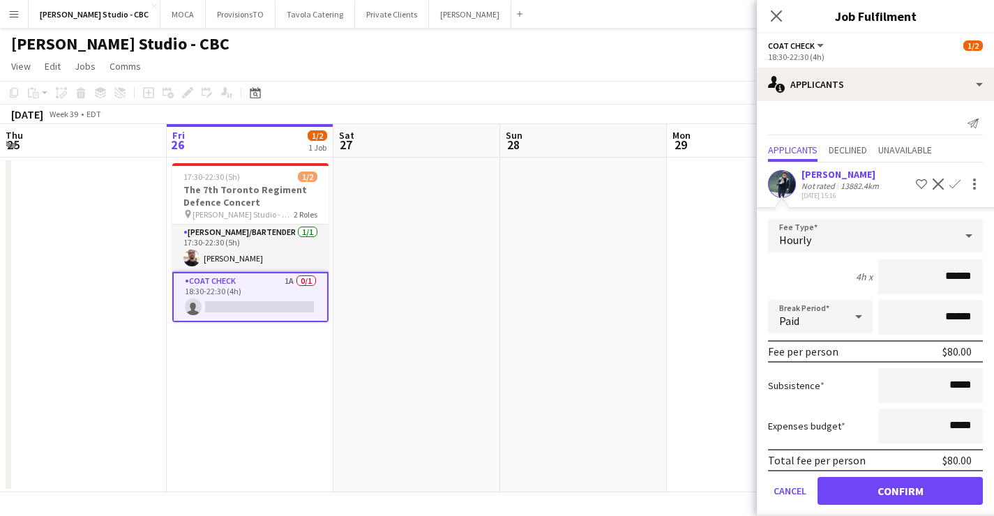
click at [956, 278] on input "******" at bounding box center [931, 277] width 105 height 35
type input "******"
click at [891, 491] on button "Confirm" at bounding box center [900, 491] width 165 height 28
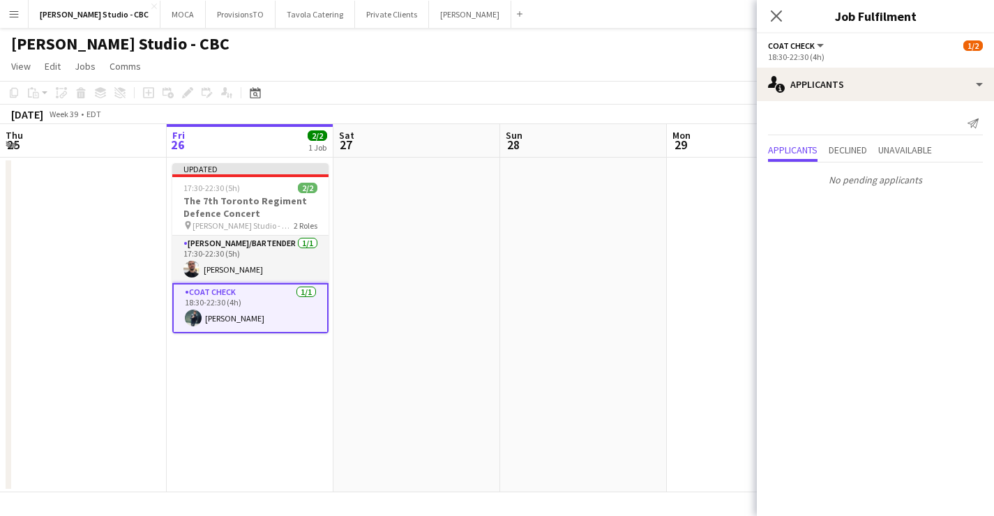
click at [684, 364] on app-date-cell at bounding box center [750, 325] width 167 height 335
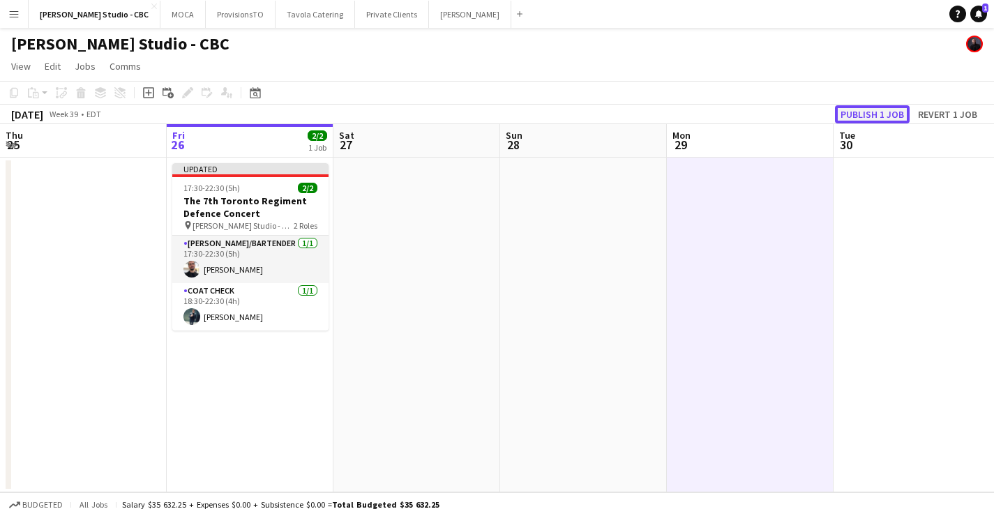
click at [871, 107] on button "Publish 1 job" at bounding box center [872, 114] width 75 height 18
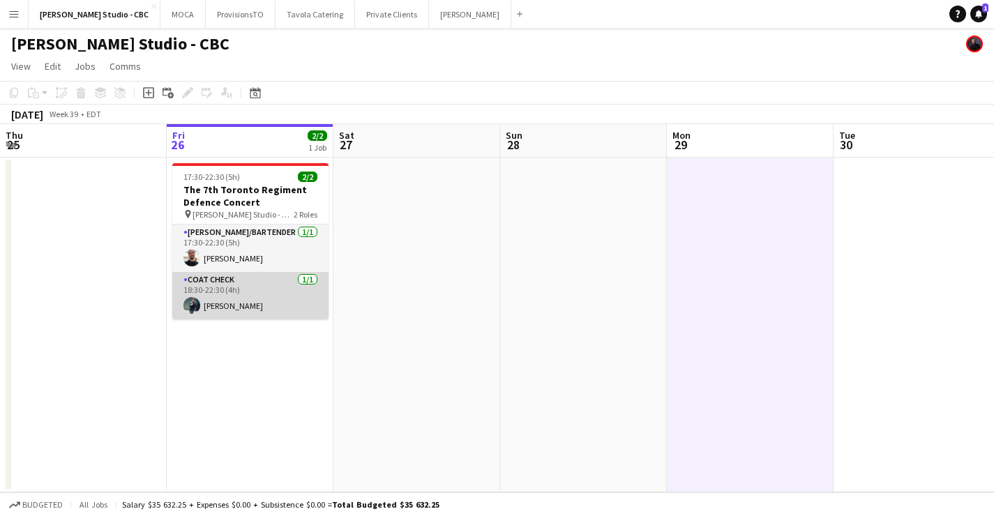
click at [274, 293] on app-card-role "Coat Check [DATE] 18:30-22:30 (4h) [PERSON_NAME]" at bounding box center [250, 295] width 156 height 47
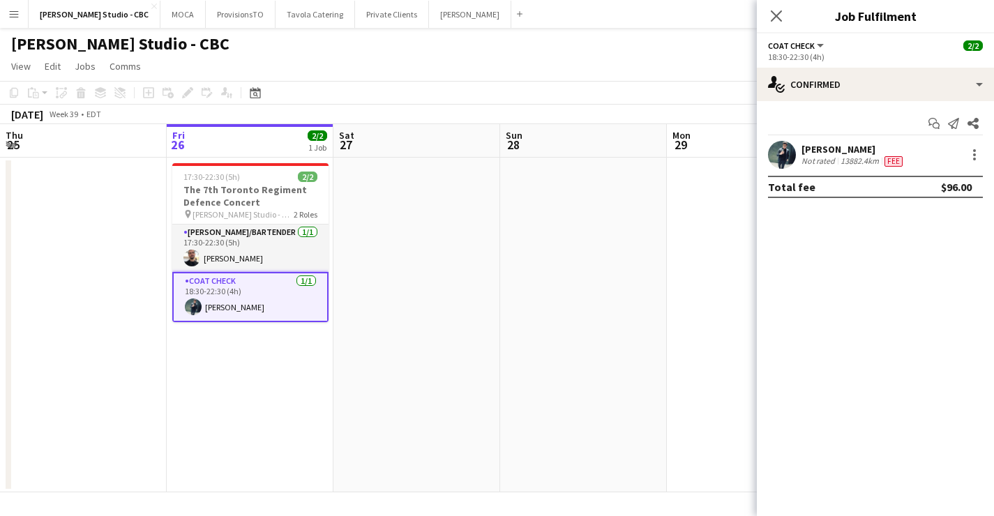
drag, startPoint x: 252, startPoint y: 195, endPoint x: 242, endPoint y: 155, distance: 41.6
click at [252, 195] on h3 "The 7th Toronto Regiment Defence Concert" at bounding box center [250, 196] width 156 height 25
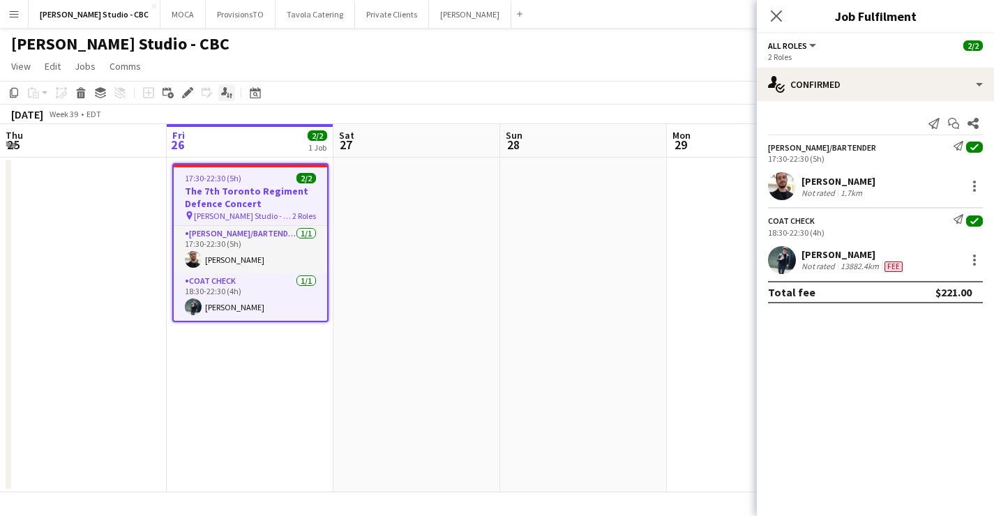
click at [232, 96] on div "Applicants" at bounding box center [226, 92] width 17 height 17
click at [980, 263] on div at bounding box center [974, 260] width 17 height 17
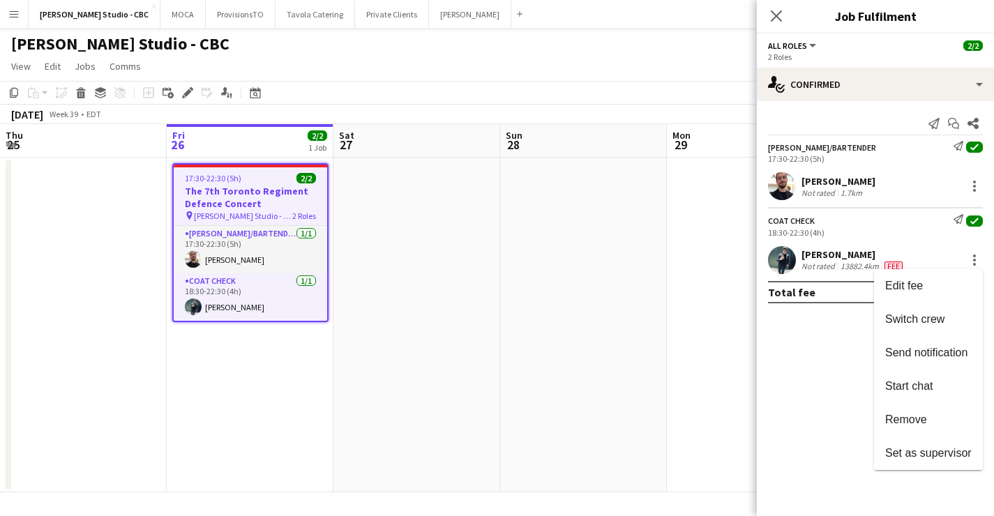
click at [862, 91] on div at bounding box center [497, 258] width 994 height 516
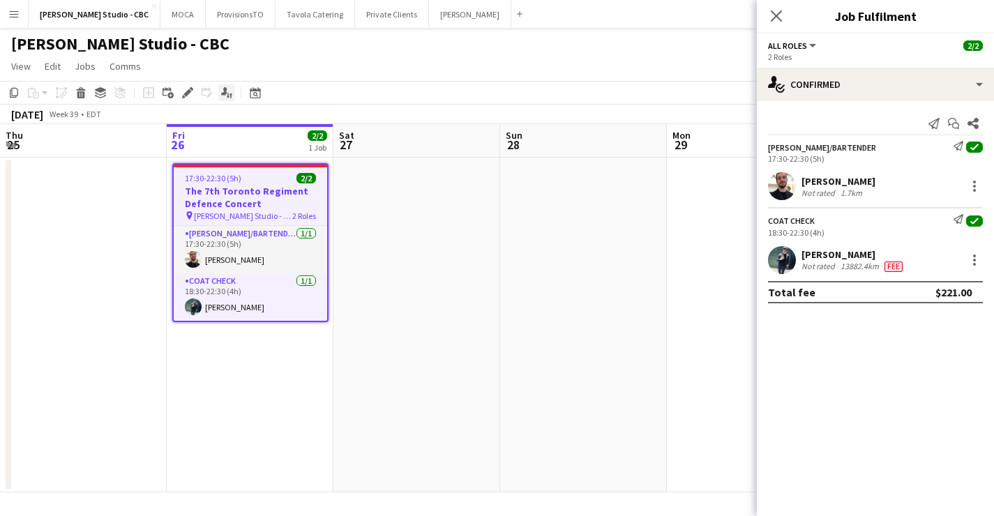
click at [222, 90] on icon "Applicants" at bounding box center [226, 92] width 11 height 11
click at [977, 121] on icon at bounding box center [973, 123] width 11 height 11
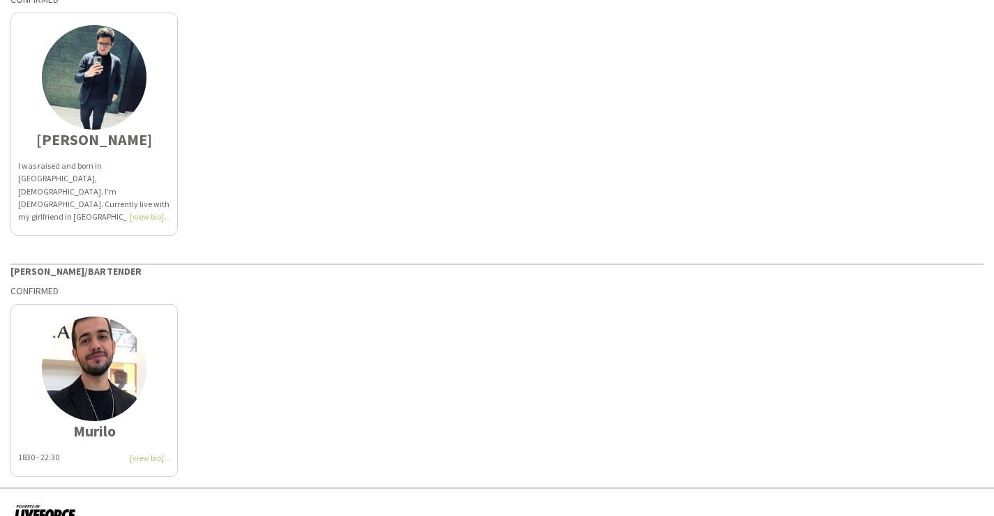
click at [160, 214] on div "I was raised and born in [GEOGRAPHIC_DATA], [DEMOGRAPHIC_DATA]. I'm [DEMOGRAPHI…" at bounding box center [94, 191] width 152 height 63
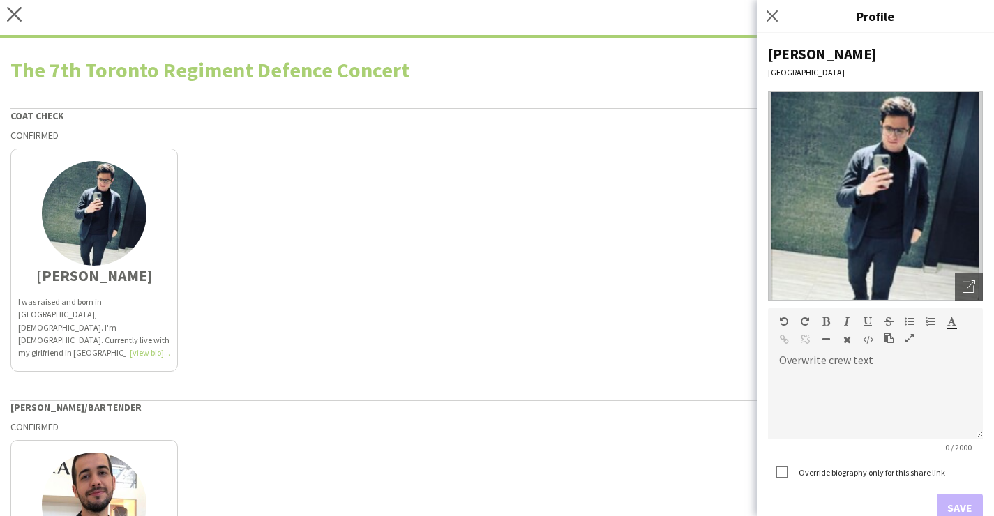
click at [22, 20] on div "close [URL][DOMAIN_NAME] Copy url Settings" at bounding box center [497, 19] width 994 height 38
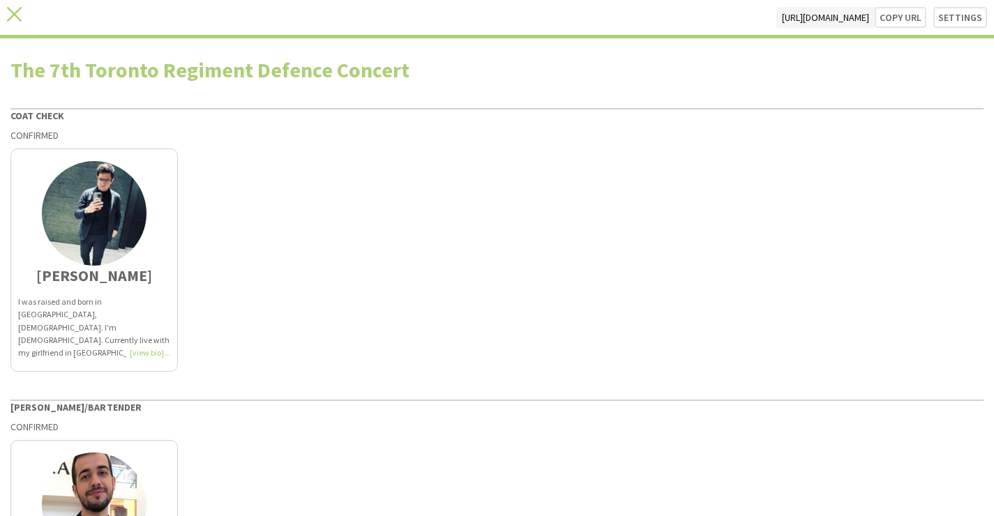
click at [15, 19] on icon "close" at bounding box center [14, 14] width 15 height 15
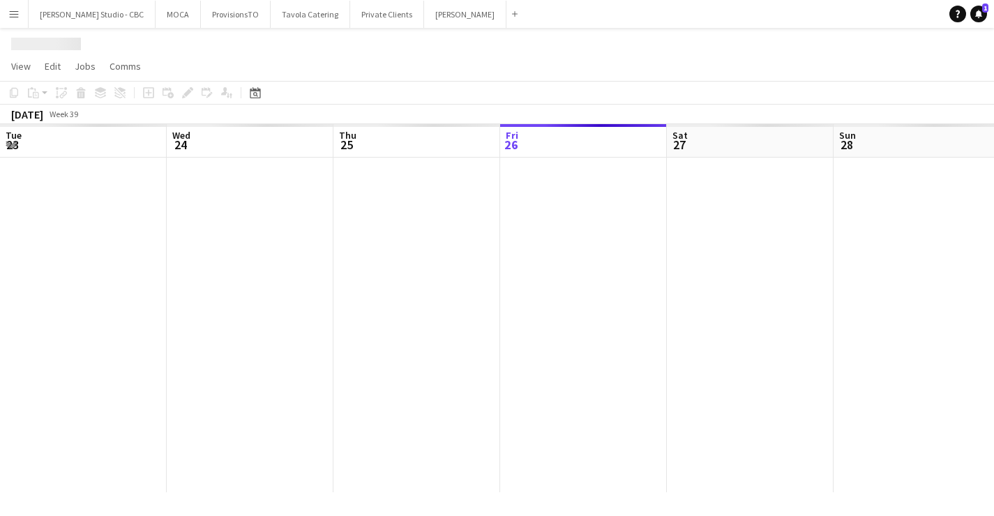
scroll to position [0, 334]
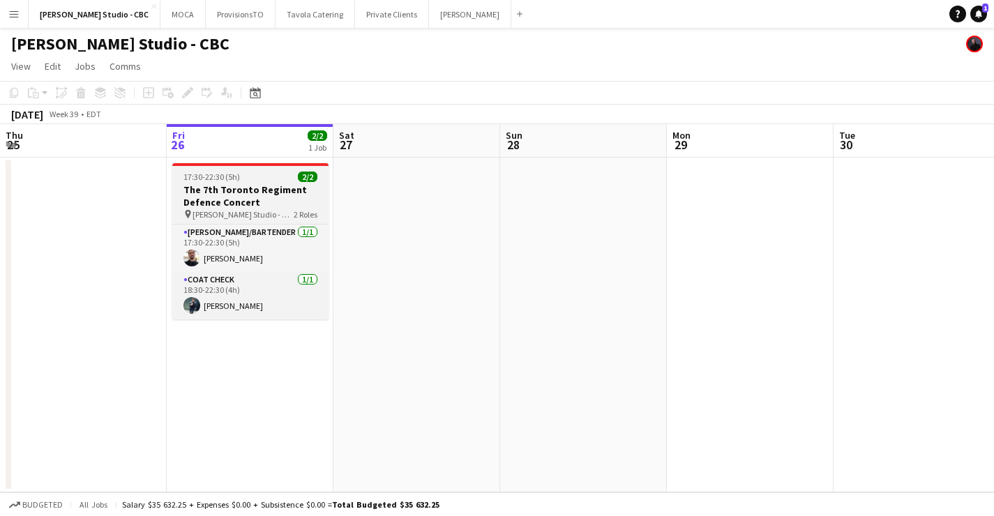
click at [247, 189] on h3 "The 7th Toronto Regiment Defence Concert" at bounding box center [250, 196] width 156 height 25
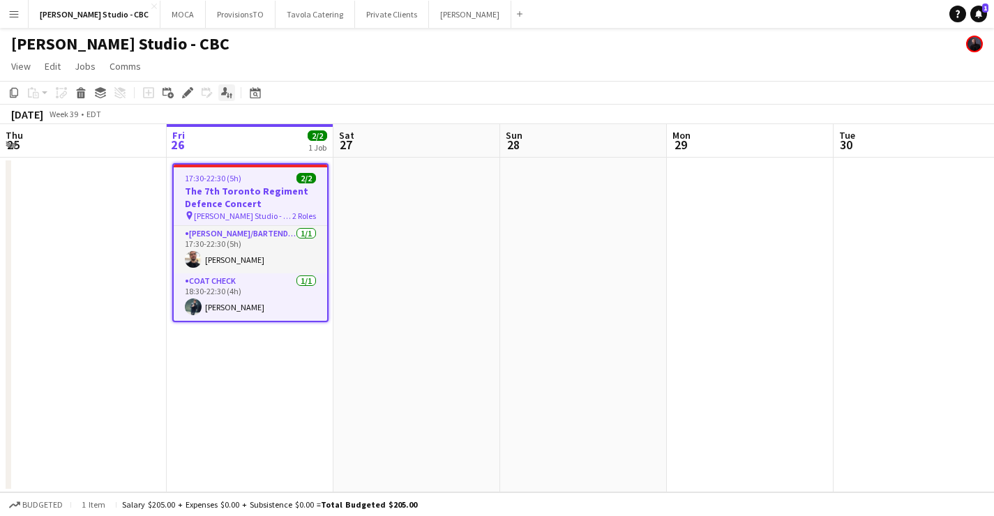
click at [230, 97] on icon at bounding box center [231, 96] width 3 height 5
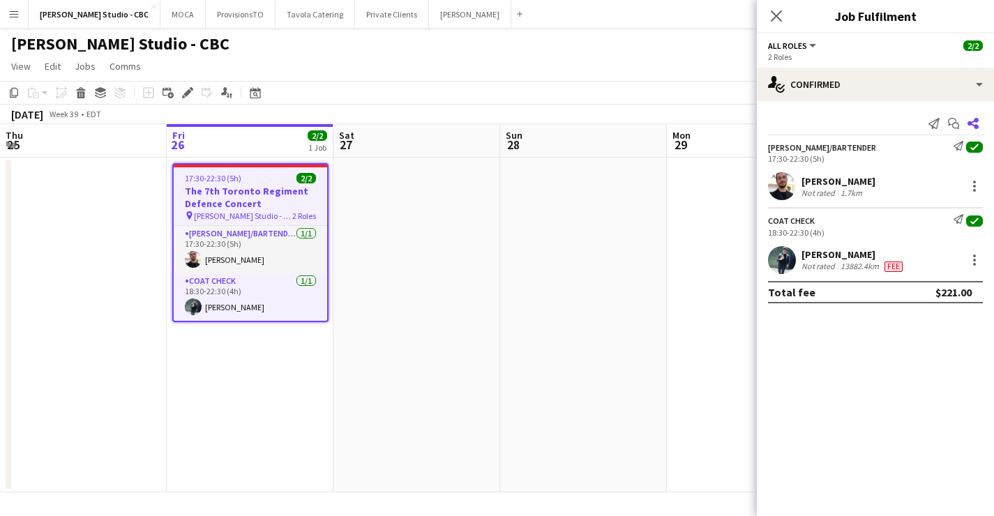
click at [974, 120] on icon at bounding box center [973, 123] width 11 height 11
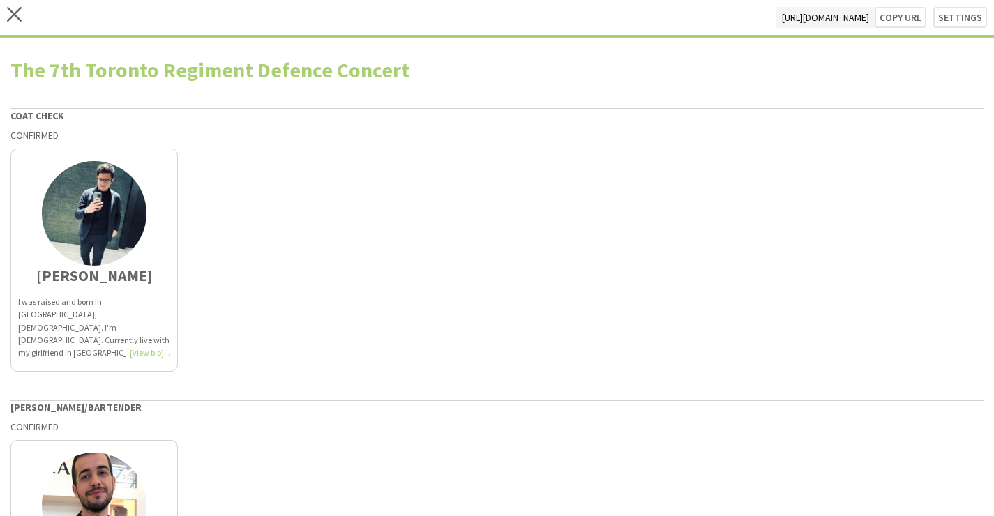
click at [147, 357] on div "I was raised and born in [GEOGRAPHIC_DATA], [DEMOGRAPHIC_DATA]. I'm [DEMOGRAPHI…" at bounding box center [94, 327] width 152 height 63
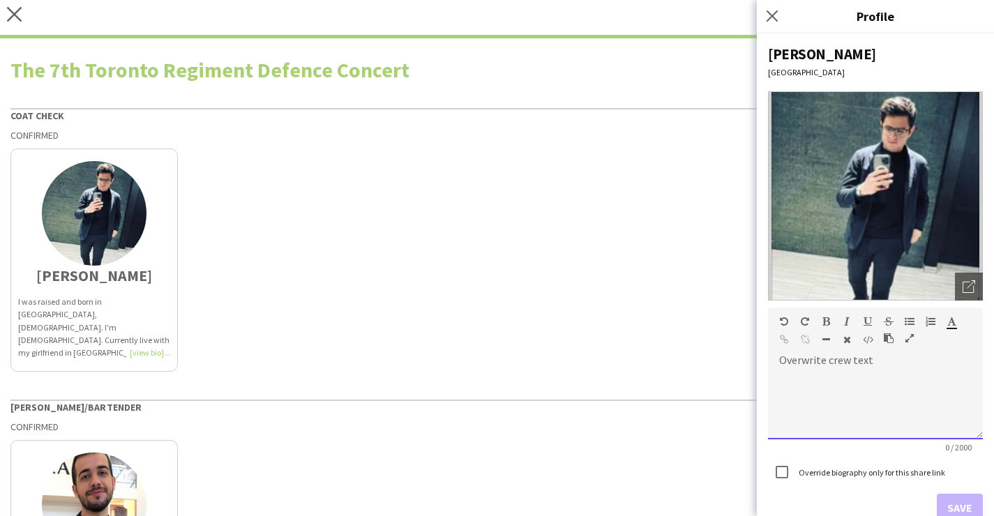
click at [817, 386] on div at bounding box center [875, 405] width 215 height 70
click at [958, 502] on button "Save" at bounding box center [960, 508] width 46 height 28
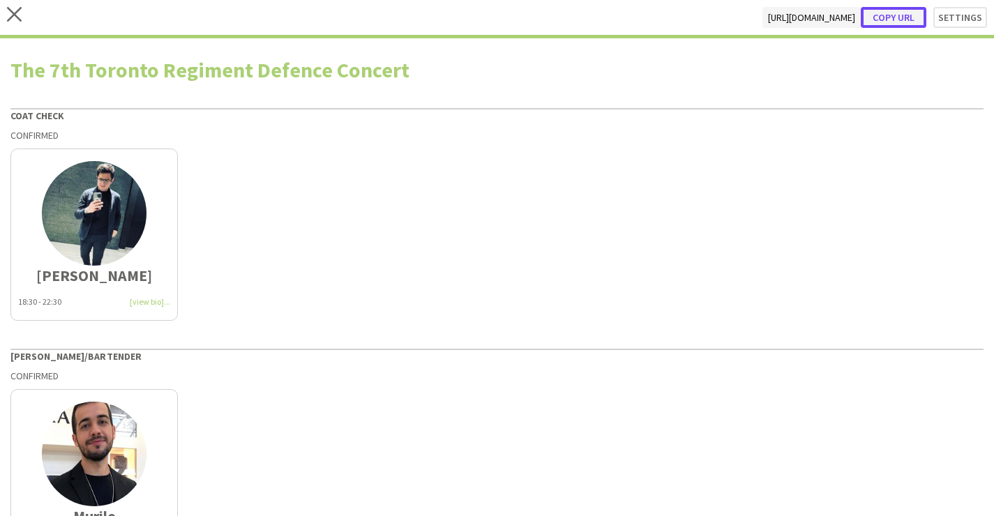
click at [889, 16] on button "Copy url" at bounding box center [894, 17] width 66 height 21
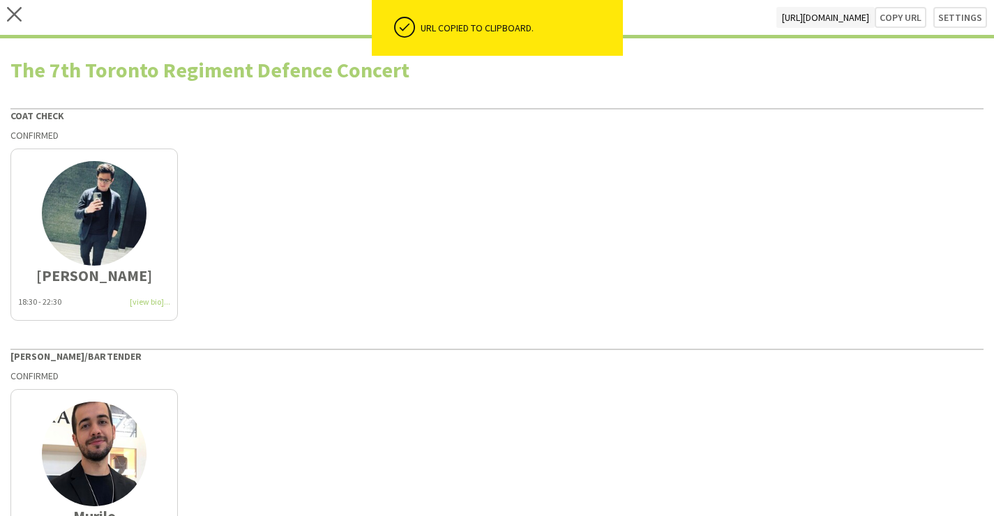
click at [25, 10] on div "close [URL][DOMAIN_NAME] Copy url Settings" at bounding box center [497, 19] width 994 height 38
click at [8, 14] on icon "close" at bounding box center [14, 14] width 15 height 15
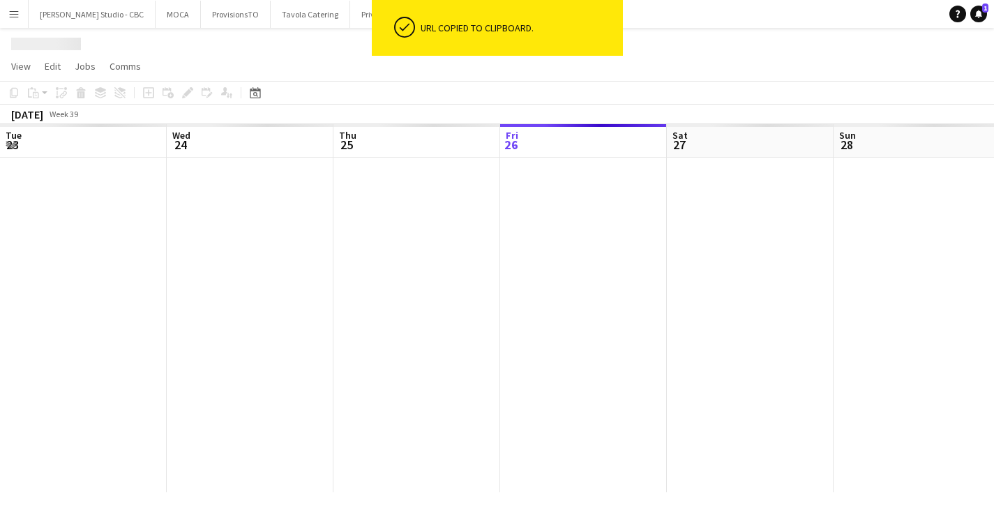
scroll to position [0, 334]
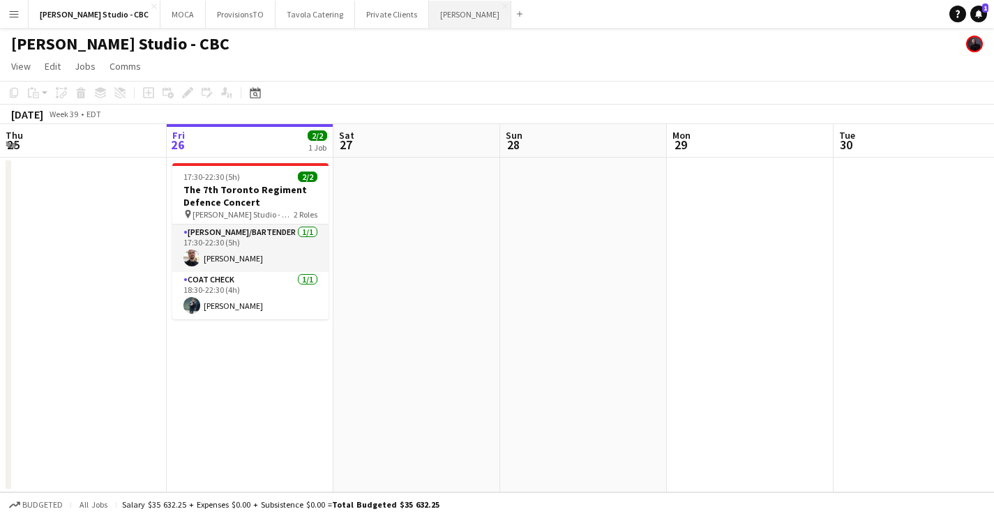
click at [429, 11] on button "[PERSON_NAME] Close" at bounding box center [470, 14] width 82 height 27
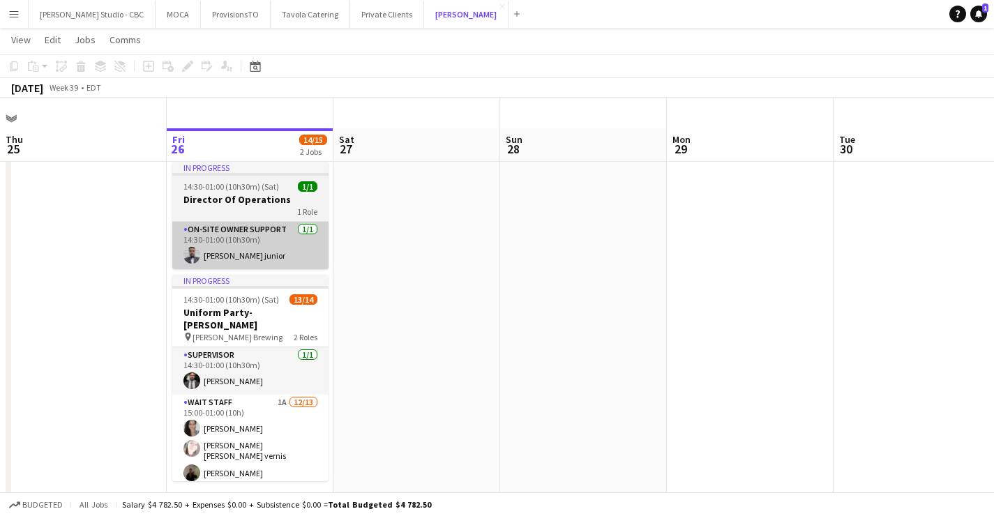
scroll to position [30, 0]
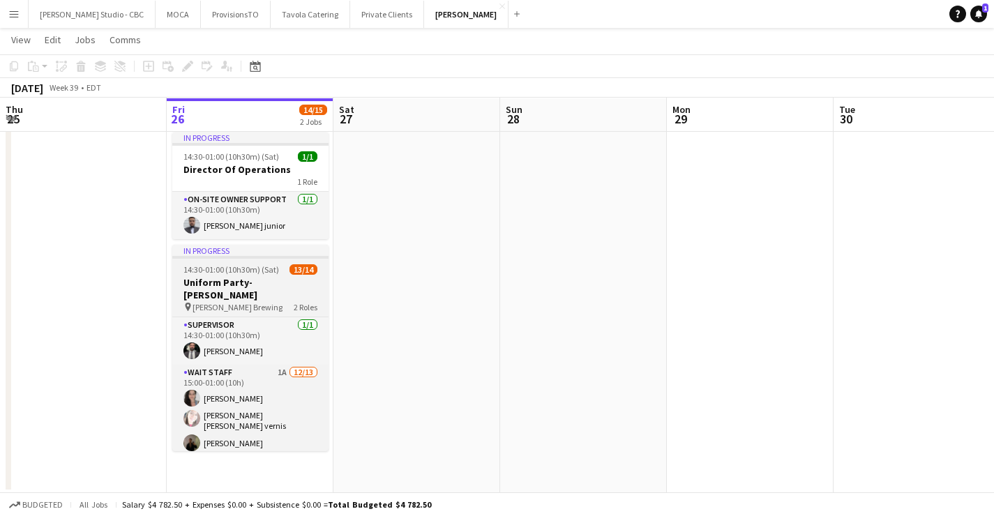
click at [287, 276] on h3 "Uniform Party- [PERSON_NAME]" at bounding box center [250, 288] width 156 height 25
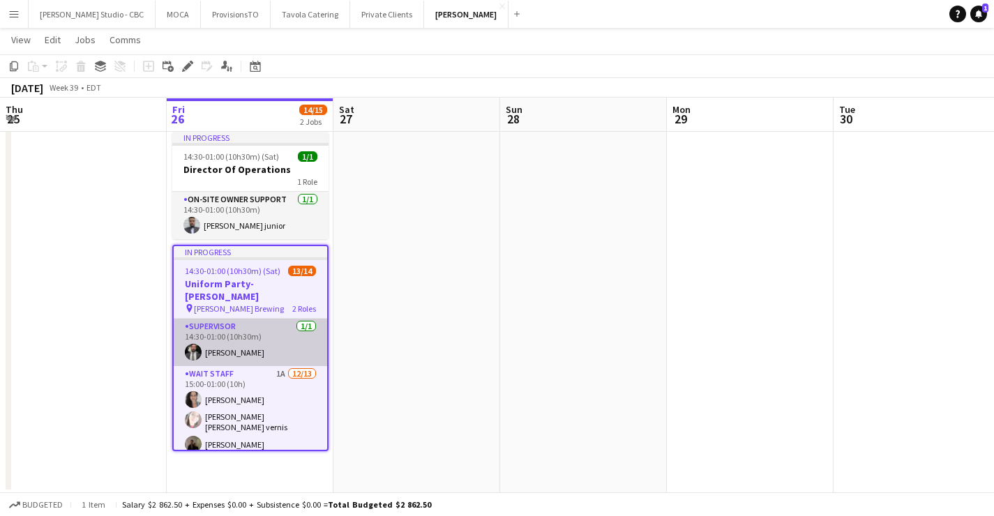
scroll to position [194, 0]
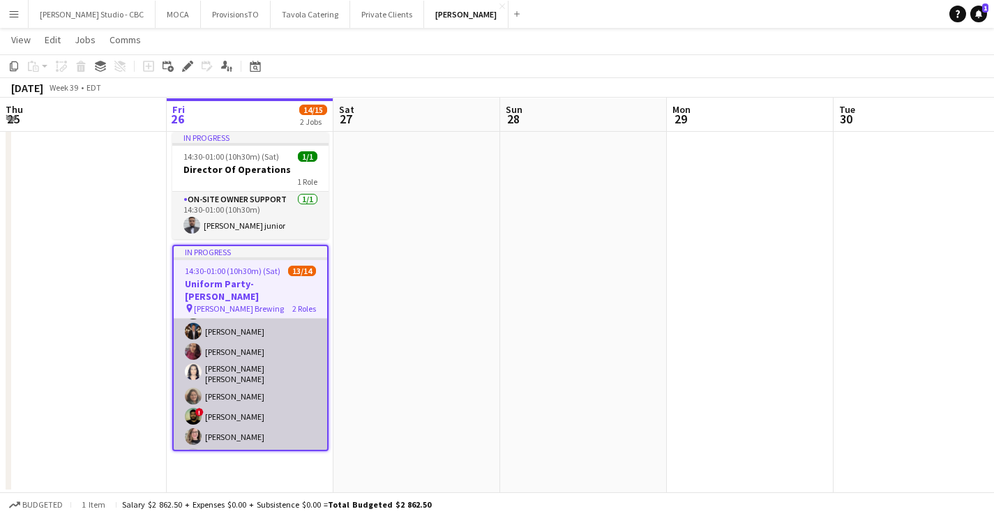
click at [283, 424] on app-card-role "Wait Staff 1A [DATE] 15:00-01:00 (10h) [PERSON_NAME] [PERSON_NAME] [PERSON_NAME…" at bounding box center [251, 321] width 154 height 299
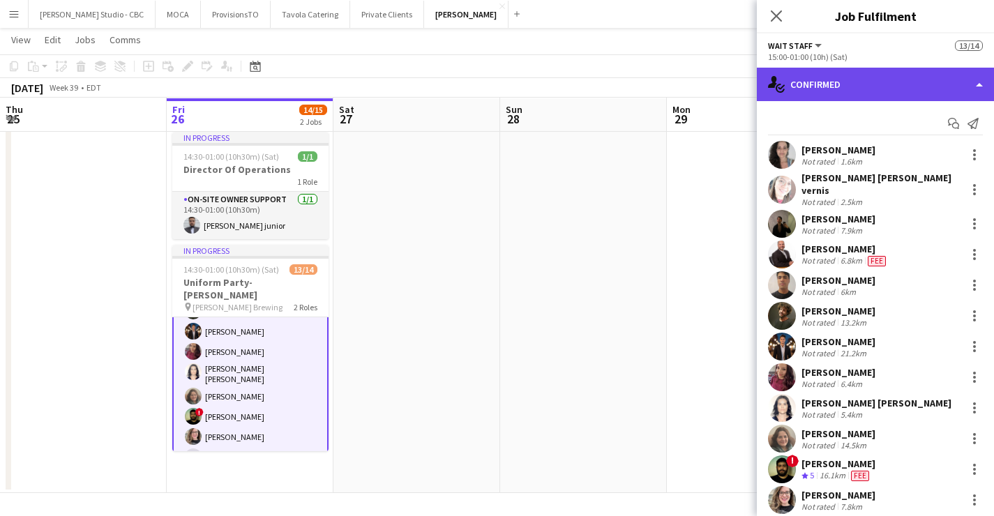
click at [941, 85] on div "single-neutral-actions-check-2 Confirmed" at bounding box center [875, 84] width 237 height 33
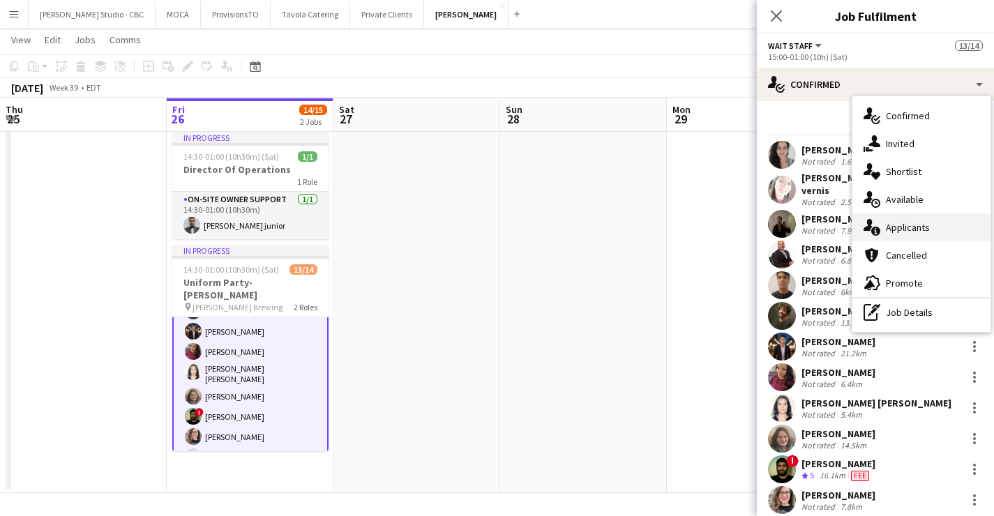
click at [923, 221] on div "single-neutral-actions-information Applicants" at bounding box center [922, 228] width 138 height 28
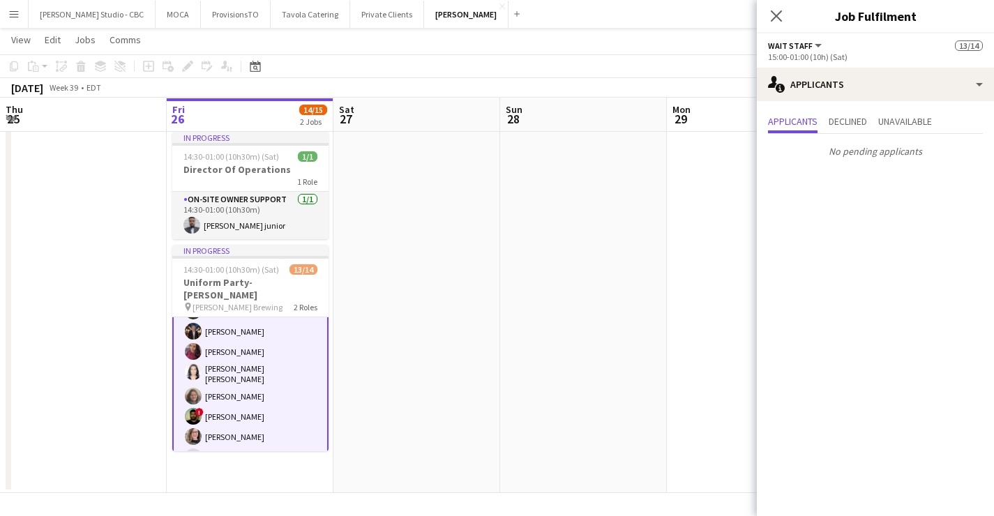
click at [666, 223] on app-date-cell at bounding box center [583, 309] width 167 height 367
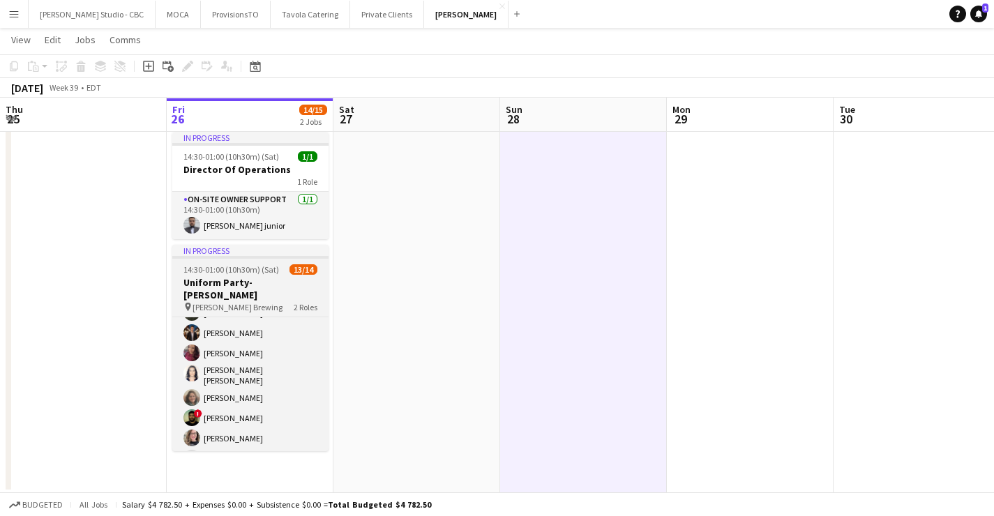
click at [273, 263] on app-job-card "In progress 14:30-01:00 (10h30m) (Sat) 13/14 Uniform Party- [PERSON_NAME] pin […" at bounding box center [250, 348] width 156 height 207
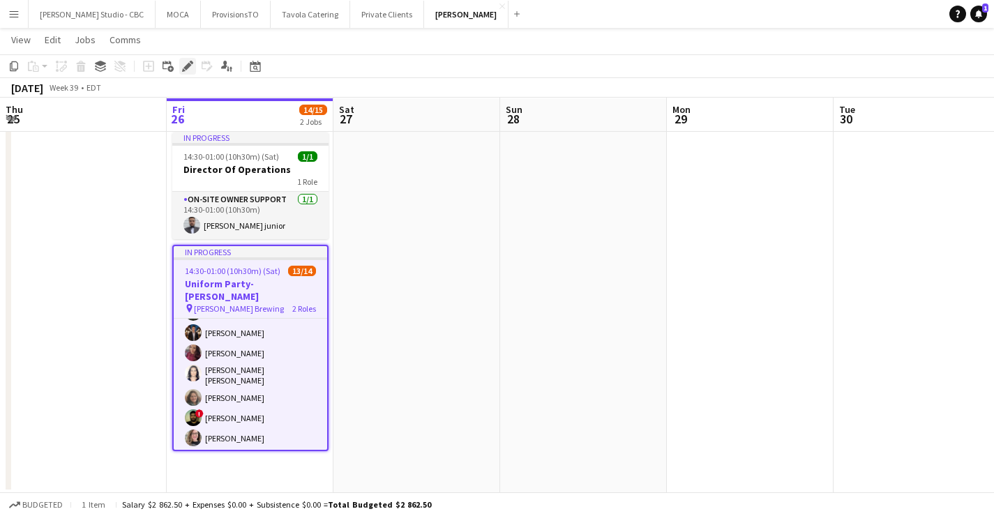
click at [190, 68] on icon "Edit" at bounding box center [187, 66] width 11 height 11
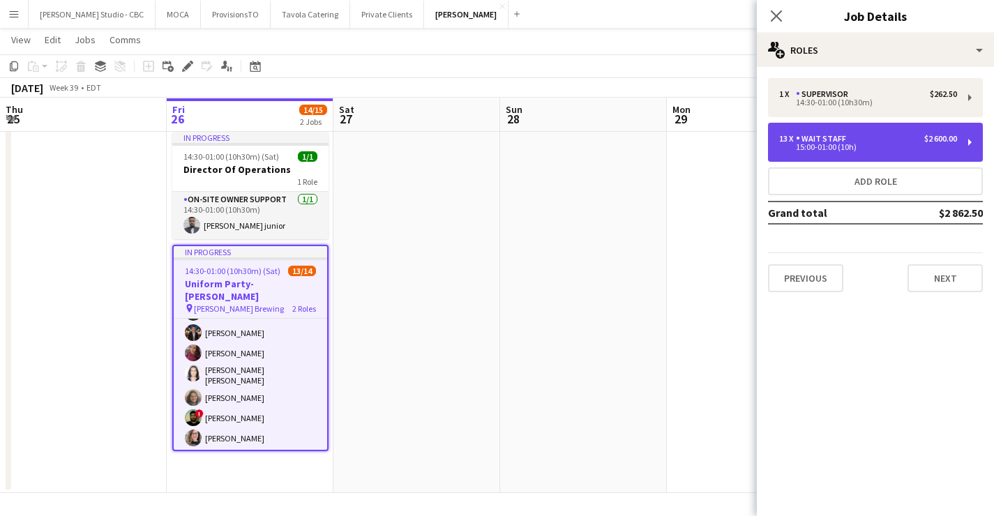
click at [848, 140] on div "Wait Staff" at bounding box center [824, 139] width 56 height 10
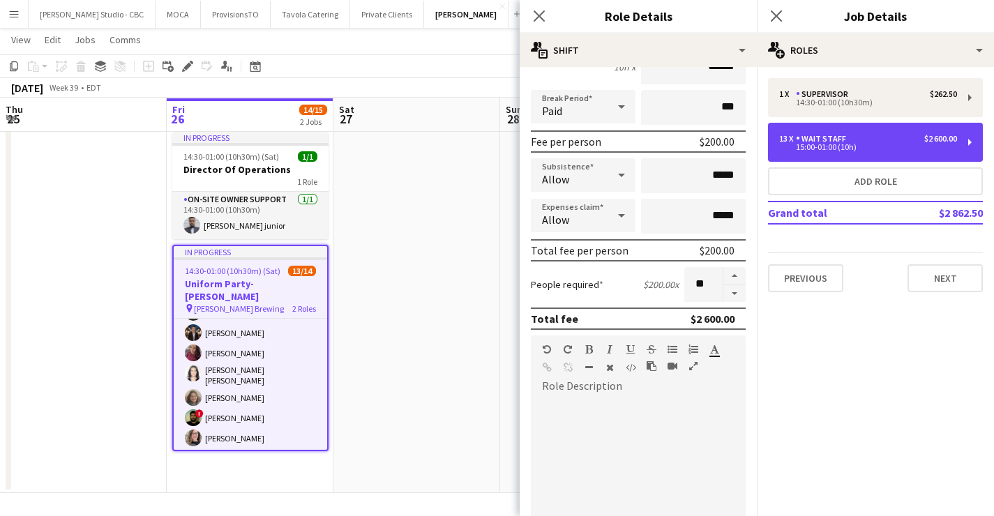
scroll to position [57, 0]
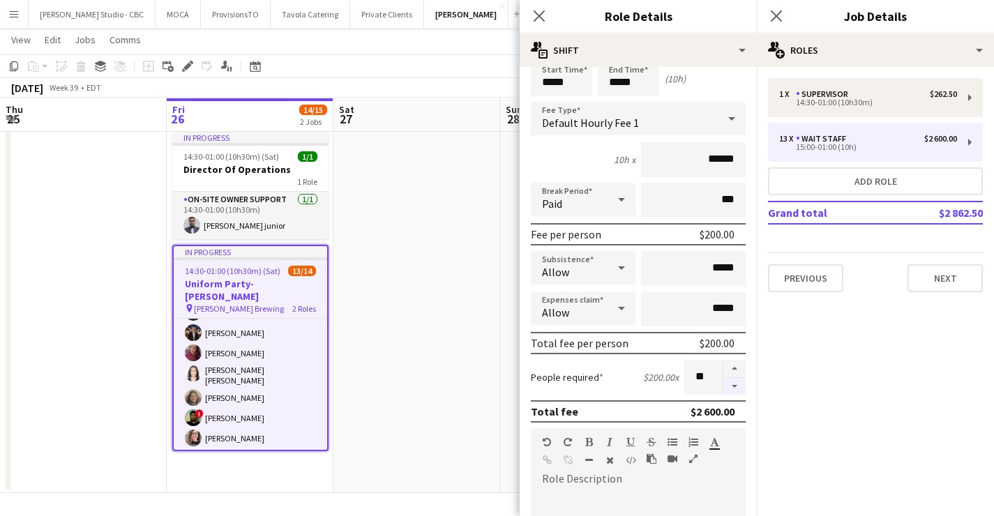
click at [734, 384] on button "button" at bounding box center [735, 386] width 22 height 17
type input "**"
click at [948, 270] on button "Next" at bounding box center [945, 278] width 75 height 28
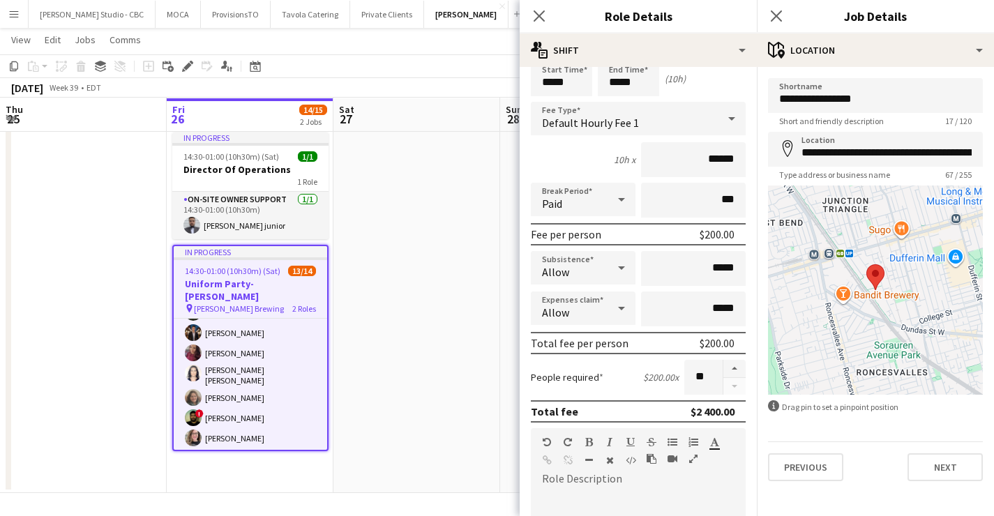
click at [373, 240] on app-date-cell at bounding box center [417, 309] width 167 height 367
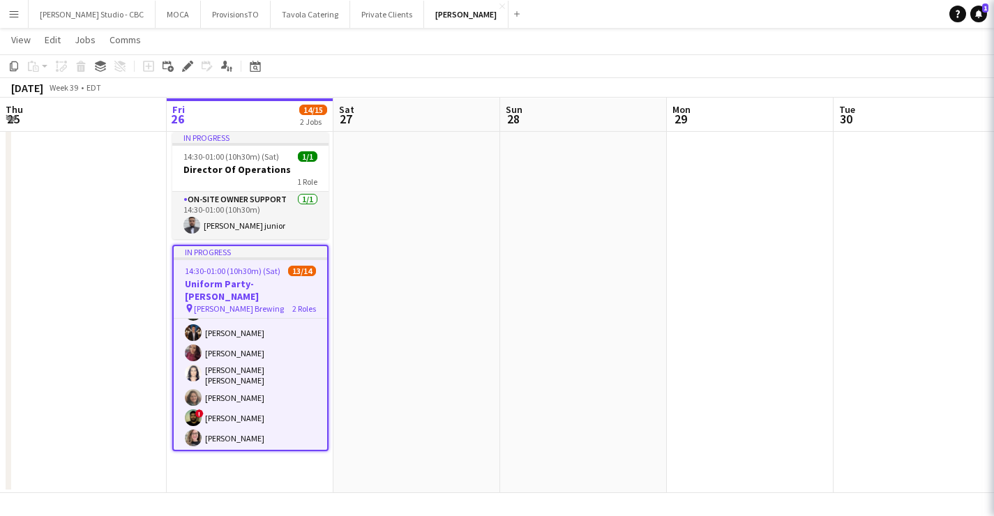
scroll to position [171, 0]
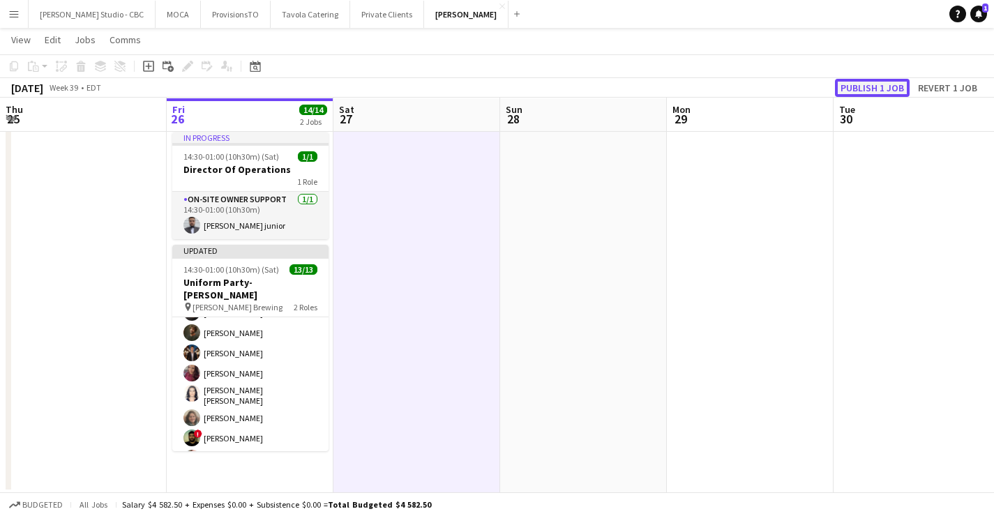
click at [862, 85] on button "Publish 1 job" at bounding box center [872, 88] width 75 height 18
